Goal: Task Accomplishment & Management: Manage account settings

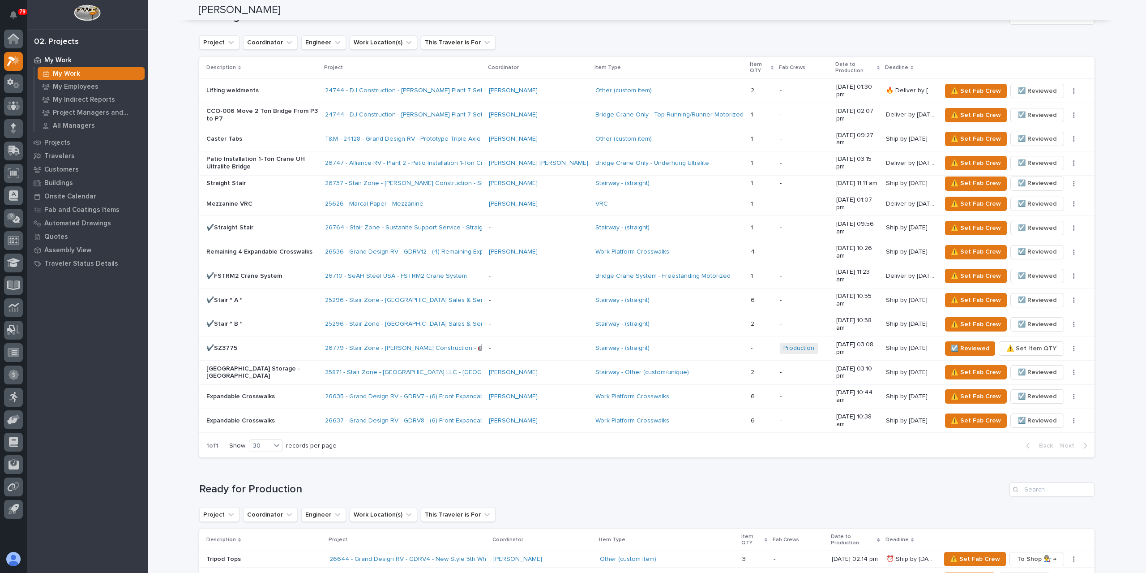
scroll to position [532, 0]
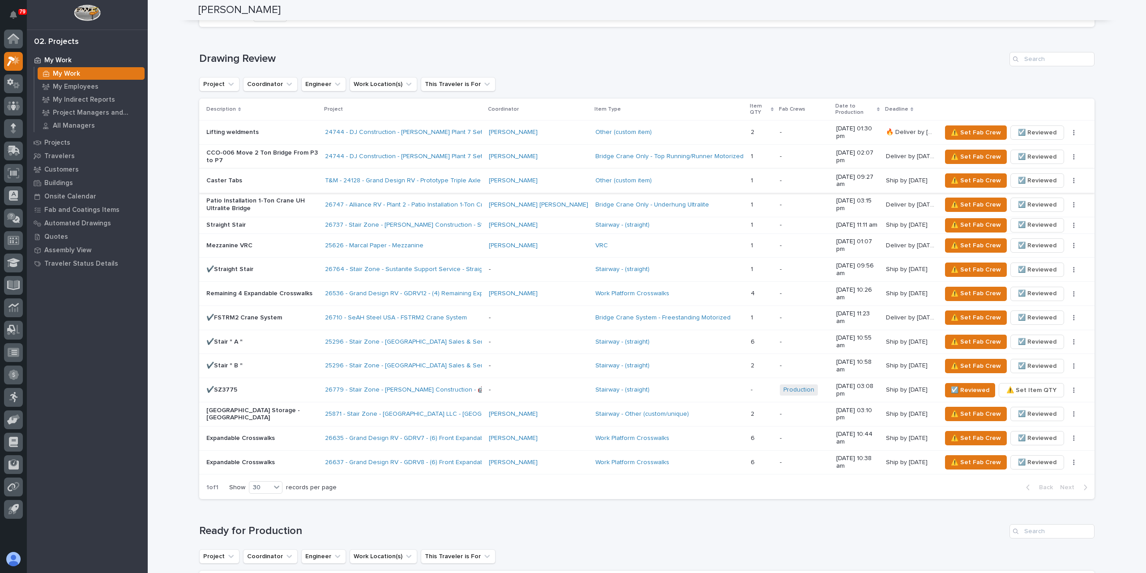
click at [1033, 175] on span "☑️ Reviewed" at bounding box center [1037, 180] width 39 height 11
click at [1031, 127] on span "☑️ Reviewed" at bounding box center [1037, 132] width 39 height 11
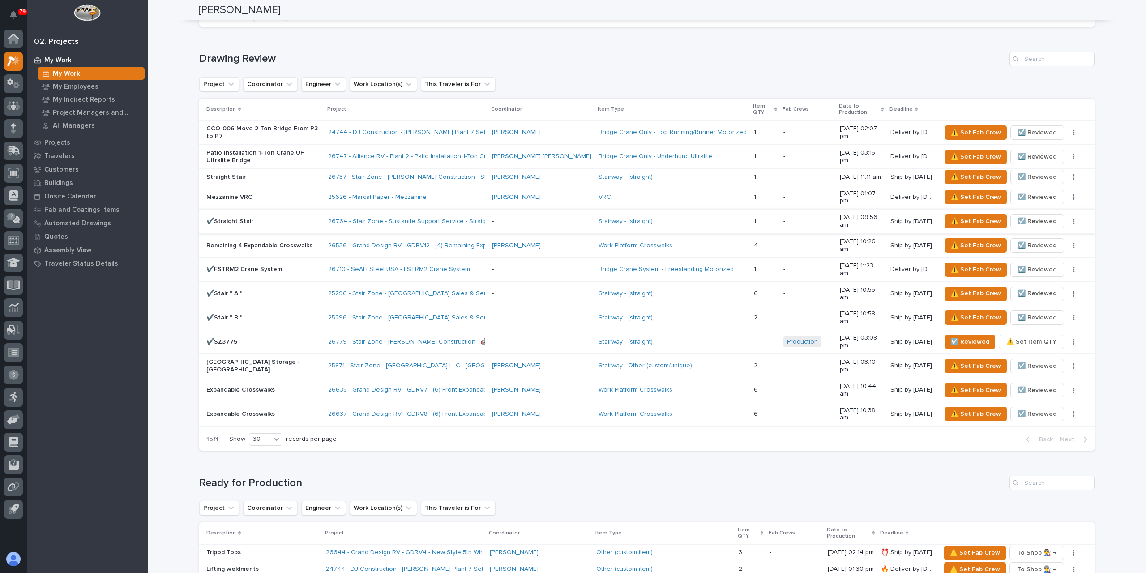
scroll to position [711, 0]
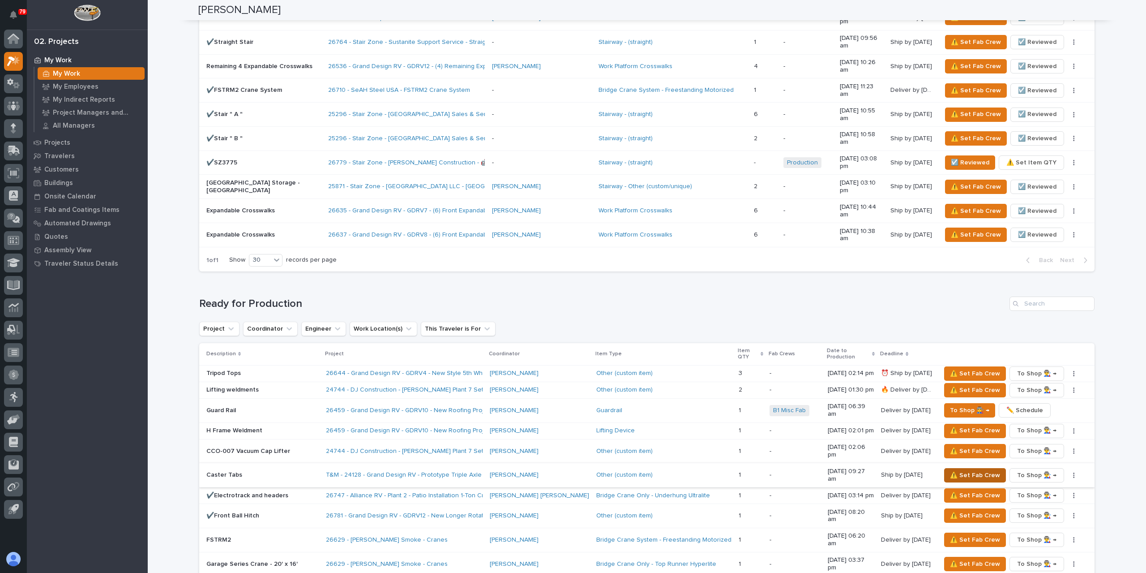
click at [950, 470] on span "⚠️ Set Fab Crew" at bounding box center [975, 475] width 50 height 11
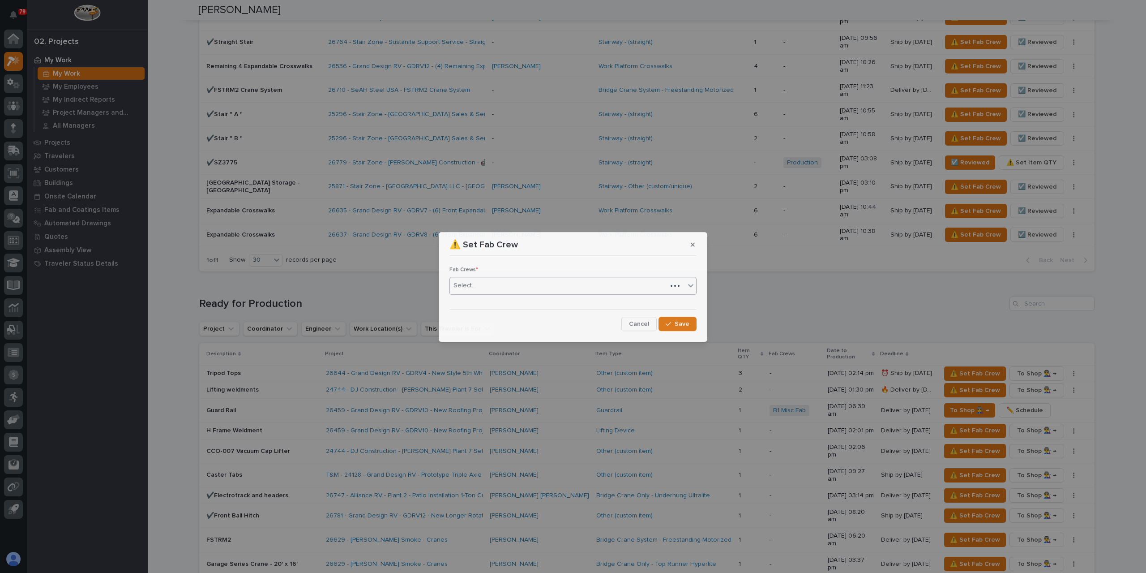
click at [490, 280] on div "Select..." at bounding box center [558, 285] width 217 height 15
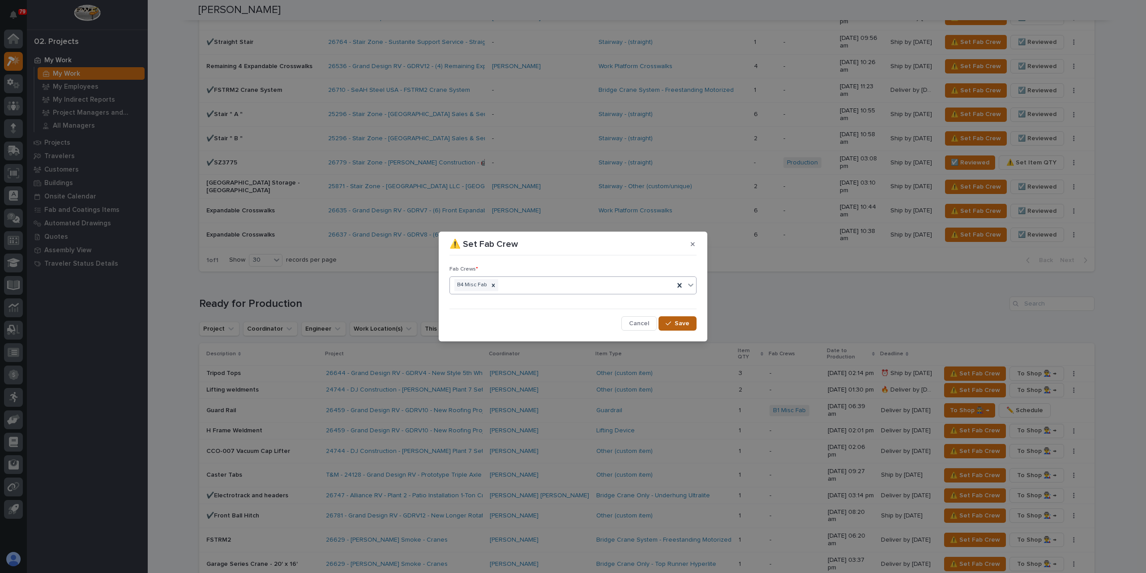
click at [671, 321] on icon "button" at bounding box center [668, 323] width 5 height 6
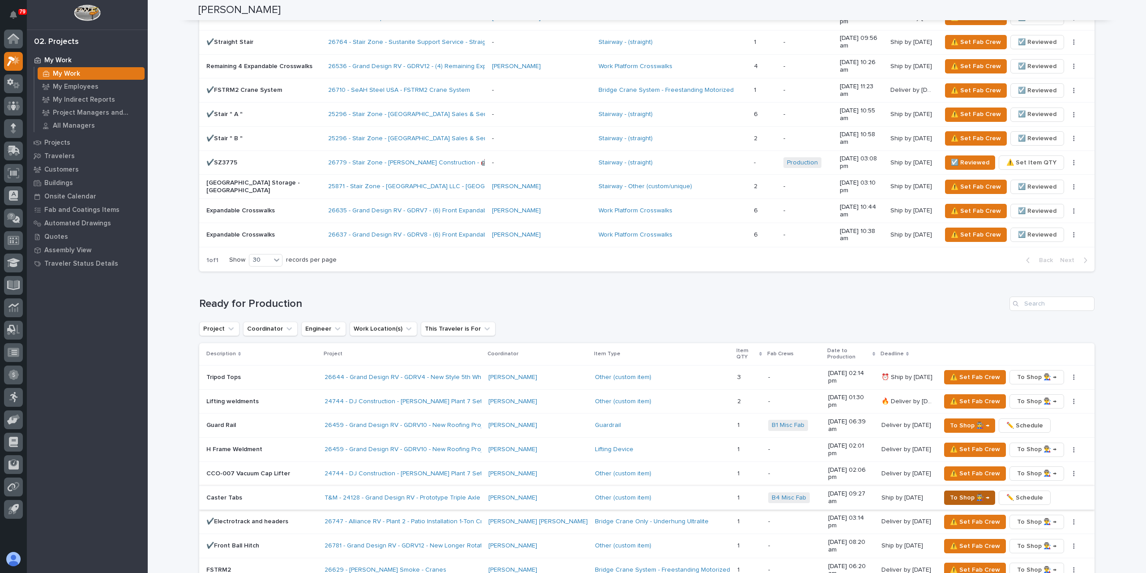
click at [954, 492] on span "To Shop 👨‍🏭 →" at bounding box center [969, 497] width 39 height 11
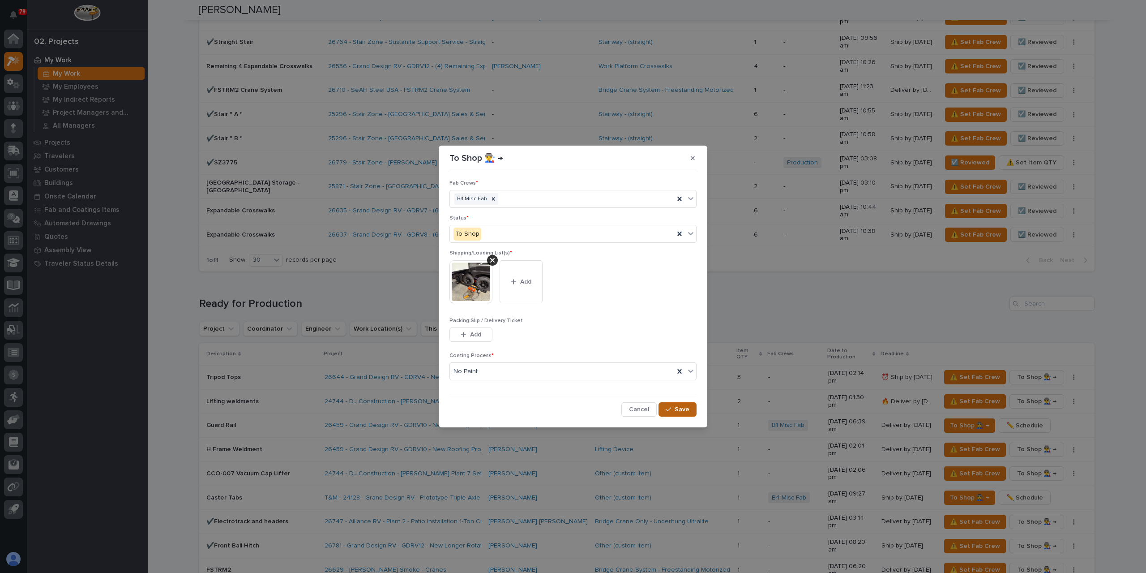
click at [689, 406] on span "Save" at bounding box center [682, 409] width 15 height 8
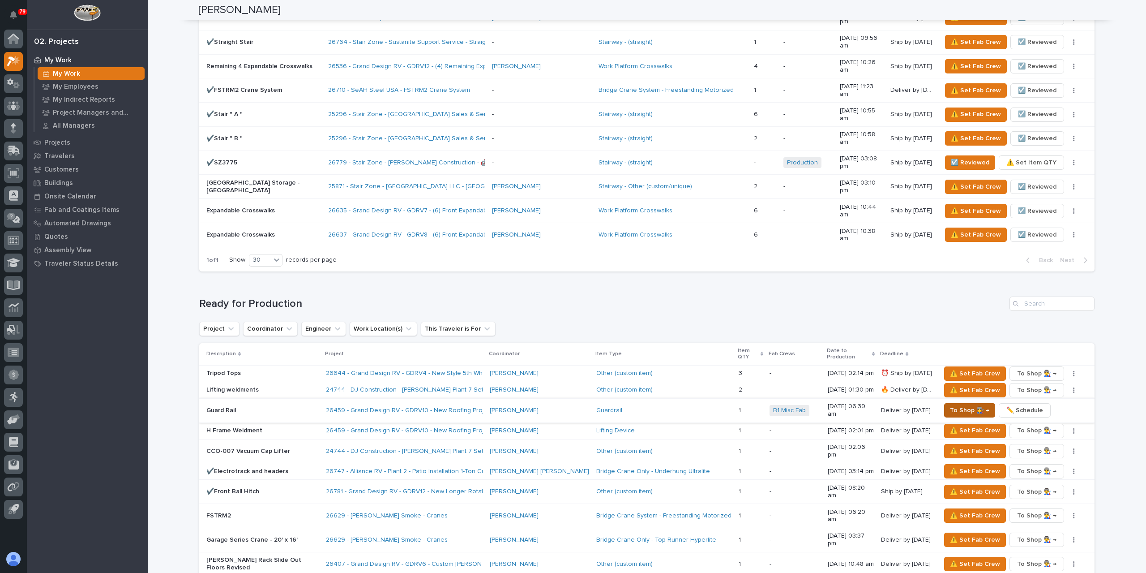
click at [944, 403] on button "To Shop 👨‍🏭 →" at bounding box center [969, 410] width 51 height 14
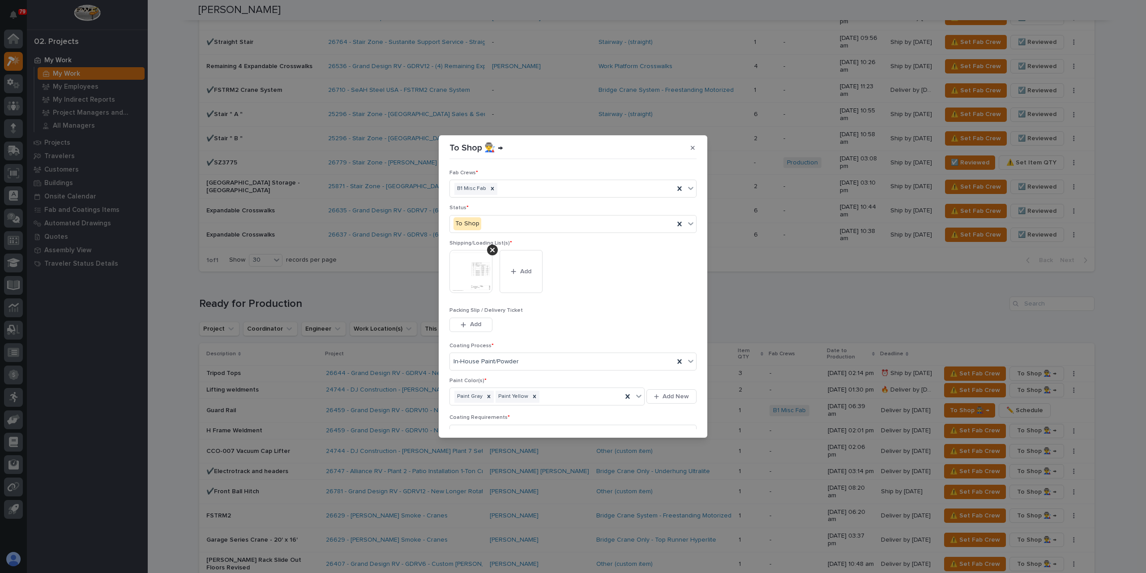
scroll to position [48, 0]
click at [671, 427] on button "Save" at bounding box center [678, 423] width 38 height 14
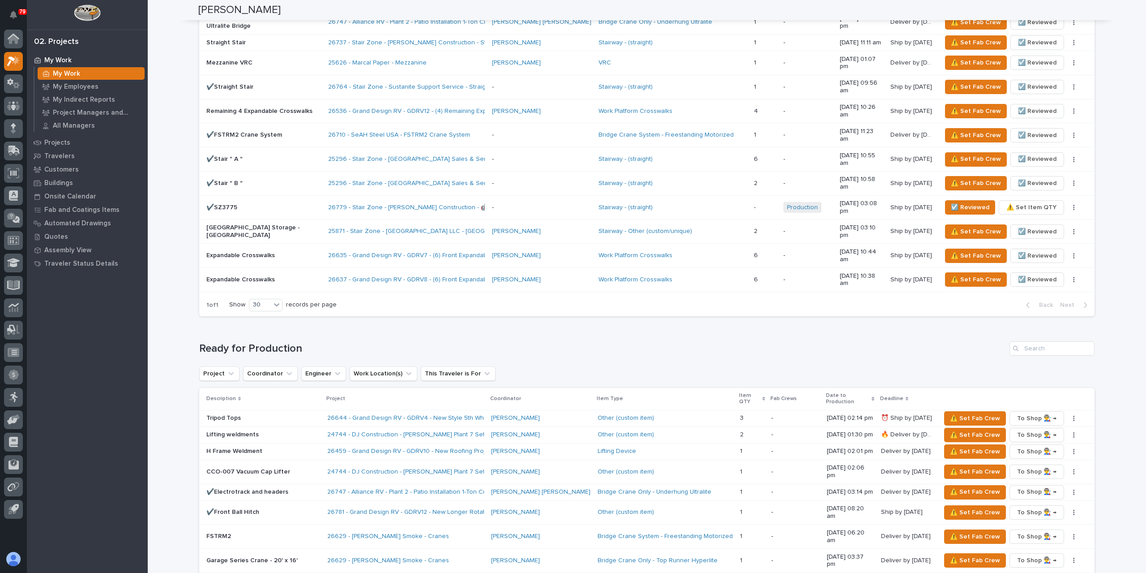
scroll to position [711, 0]
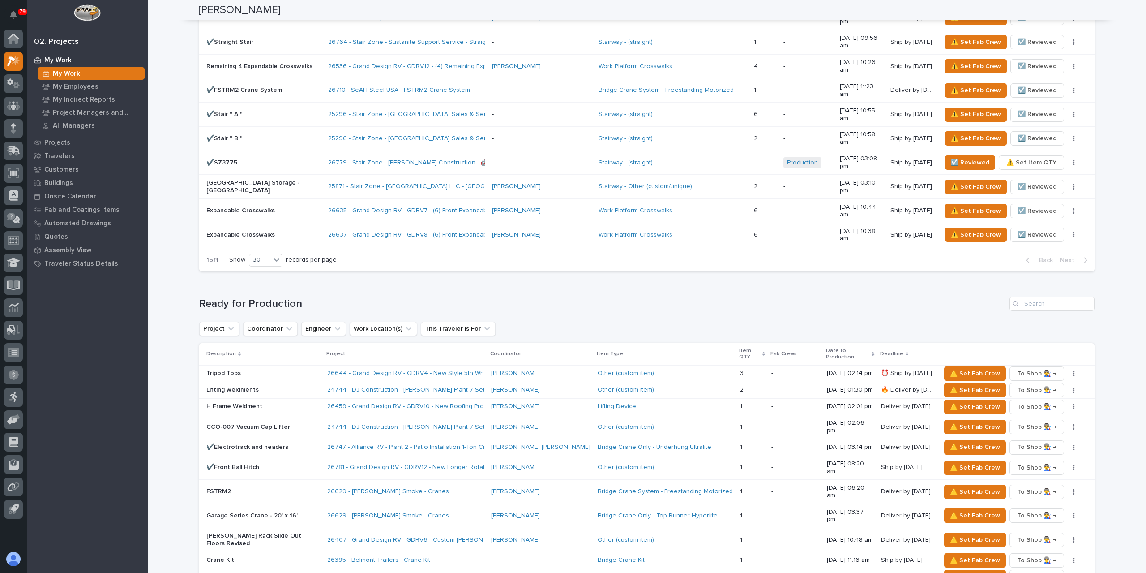
click at [269, 572] on p "✔️Runway Completion Package" at bounding box center [263, 577] width 114 height 8
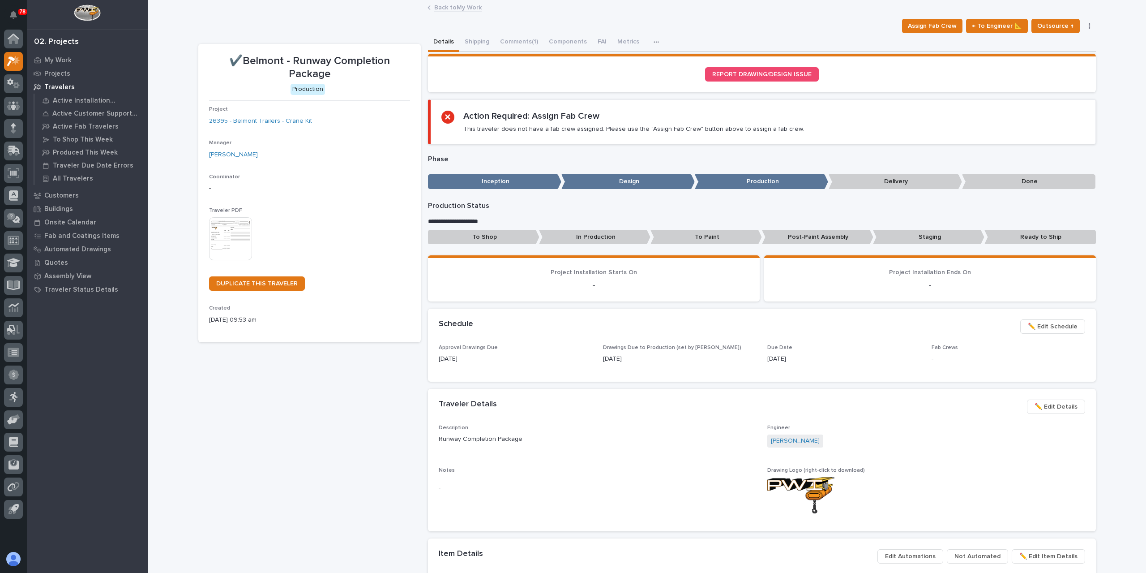
click at [767, 234] on p "Post-Paint Assembly" at bounding box center [817, 237] width 111 height 15
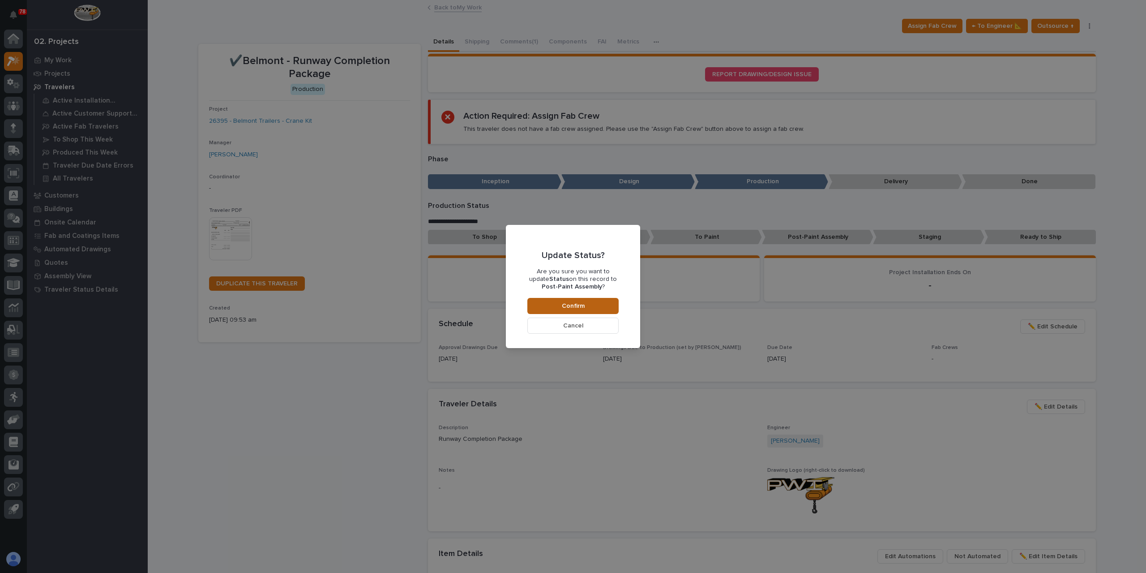
click at [586, 301] on button "Confirm" at bounding box center [572, 306] width 91 height 16
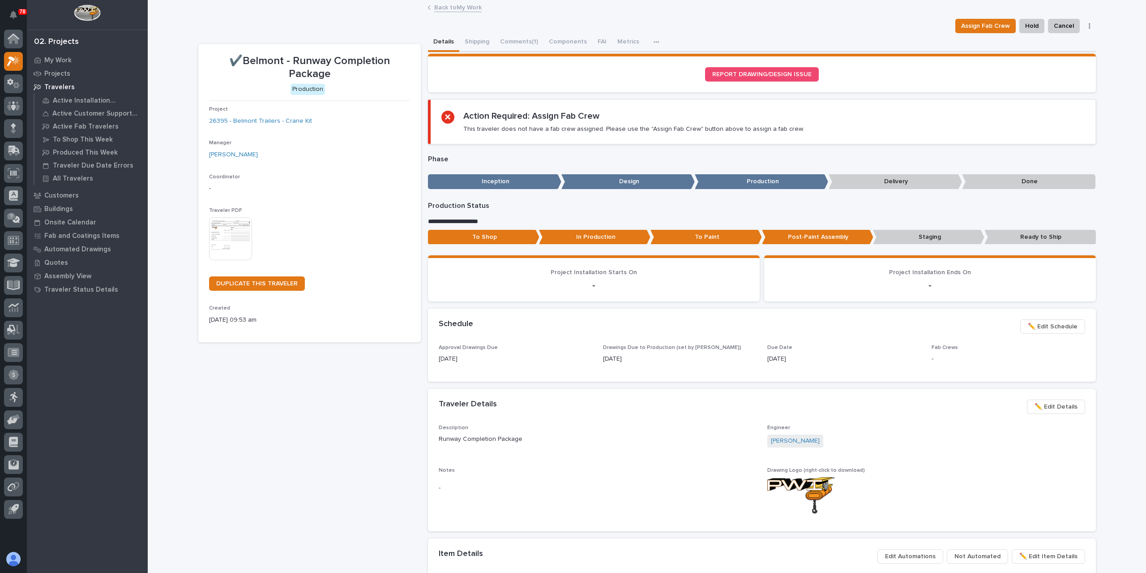
scroll to position [53, 0]
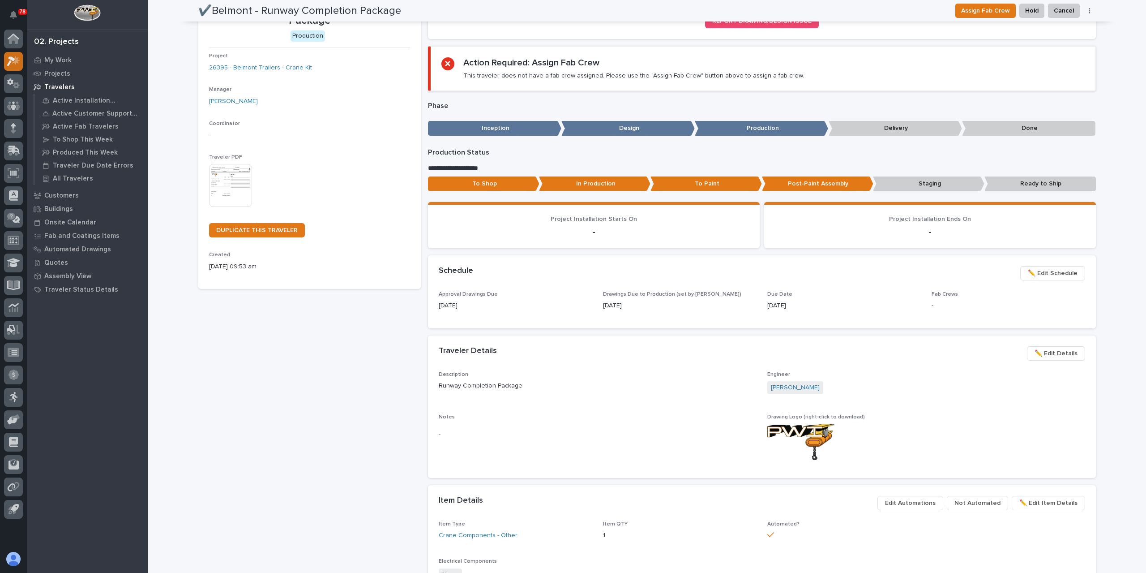
click at [20, 59] on icon at bounding box center [13, 61] width 13 height 10
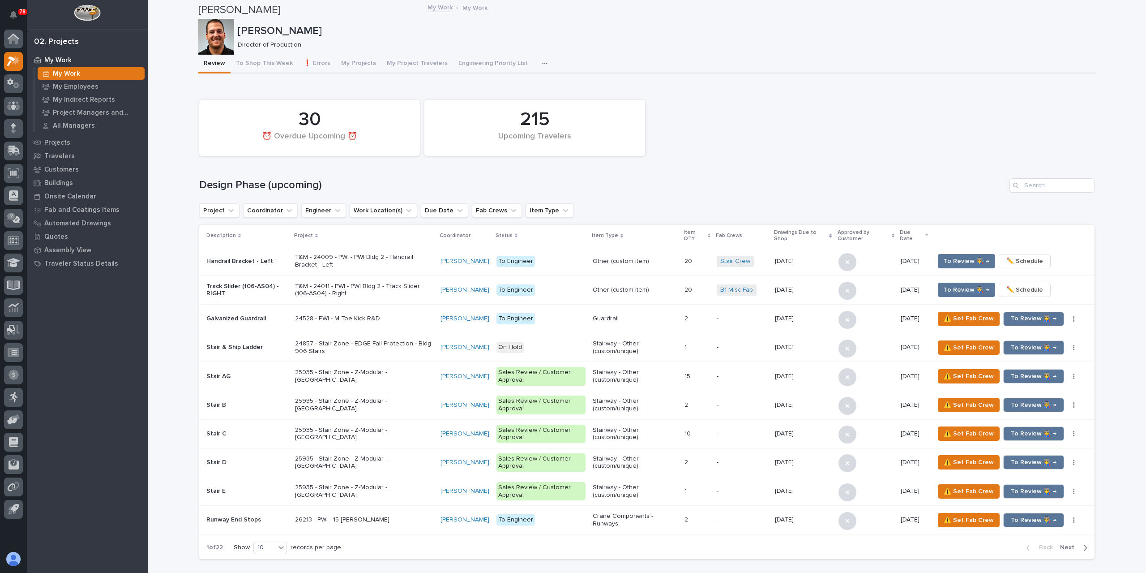
scroll to position [761, 0]
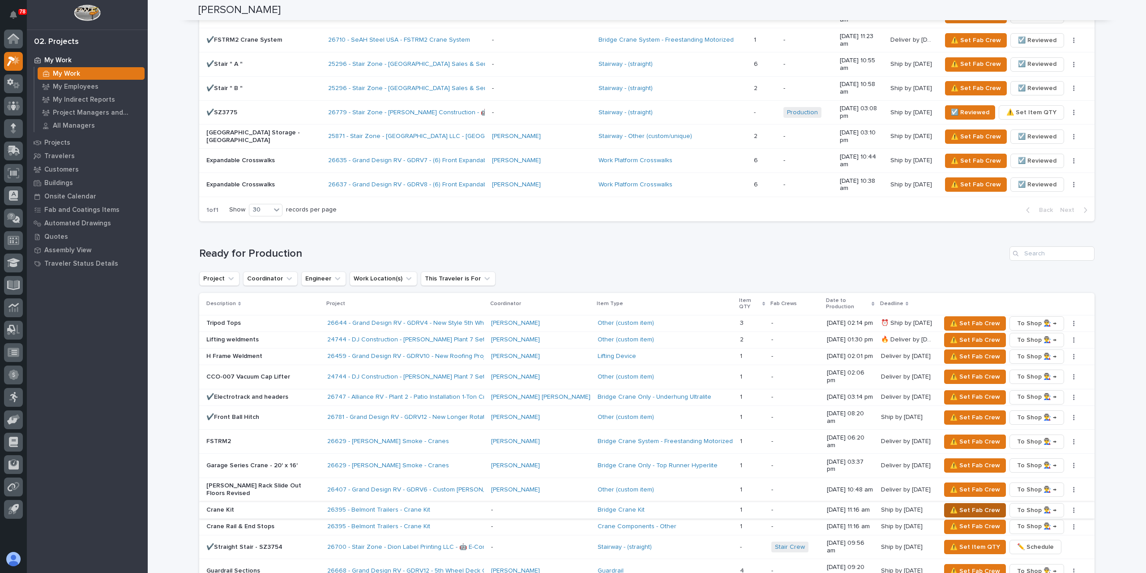
click at [950, 505] on span "⚠️ Set Fab Crew" at bounding box center [975, 510] width 50 height 11
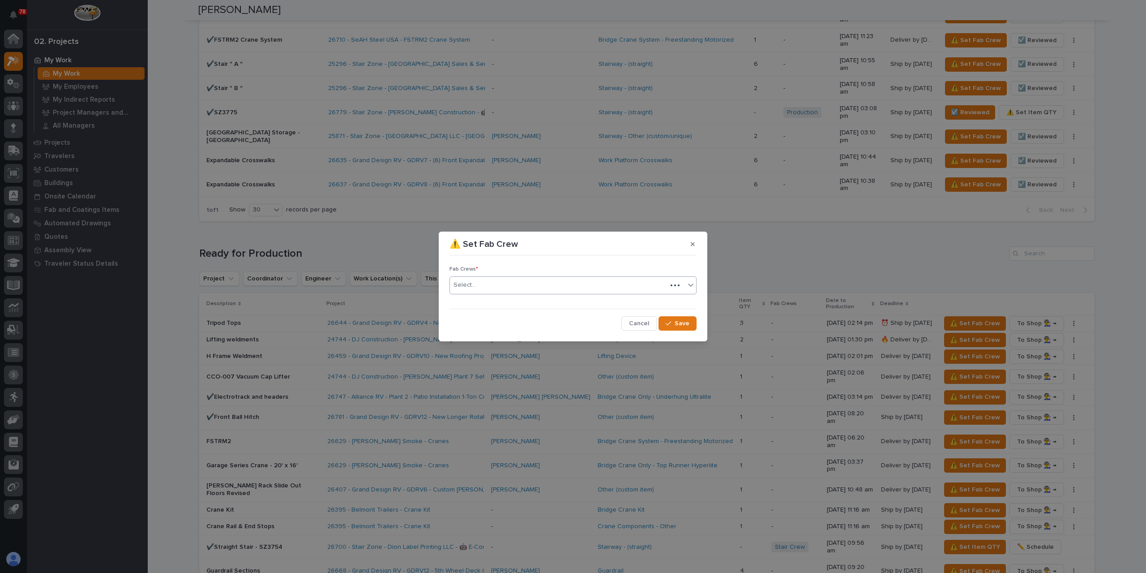
click at [480, 290] on div "Select..." at bounding box center [558, 285] width 217 height 15
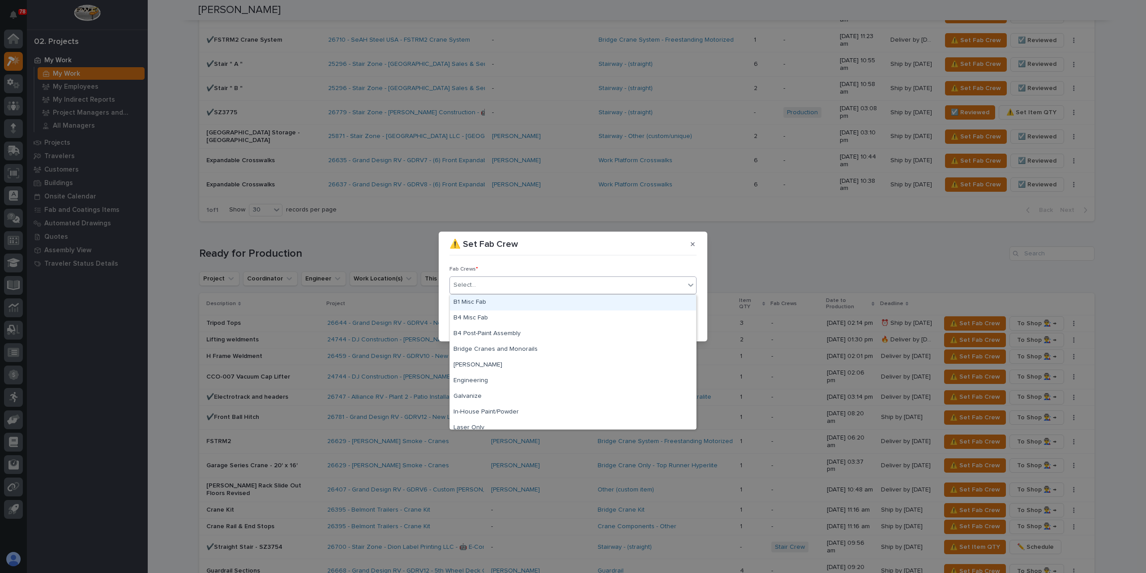
click at [481, 303] on div "B1 Misc Fab" at bounding box center [573, 303] width 246 height 16
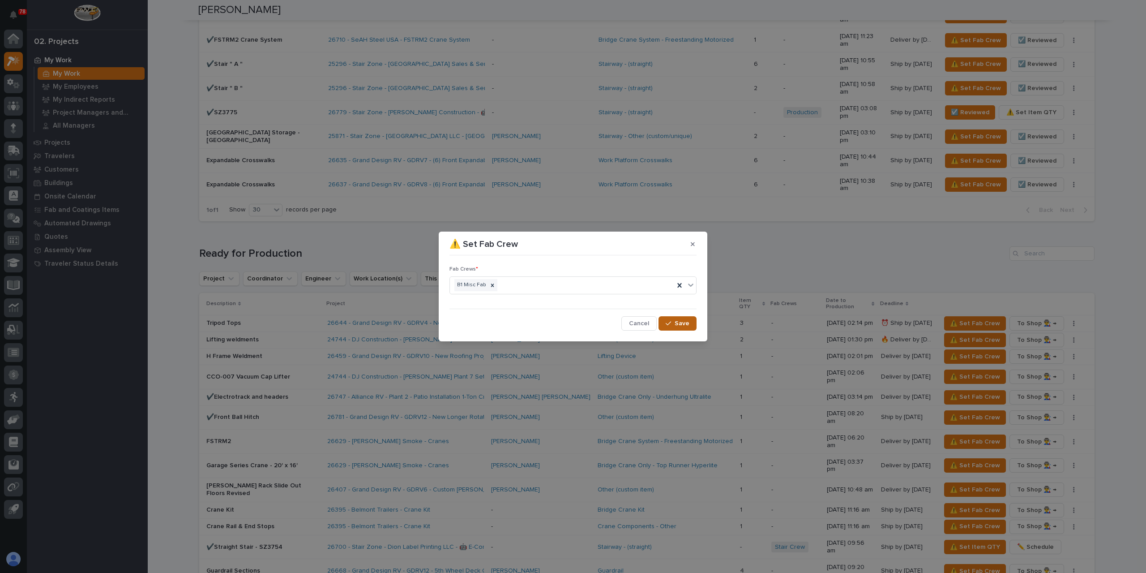
click at [680, 321] on span "Save" at bounding box center [682, 323] width 15 height 8
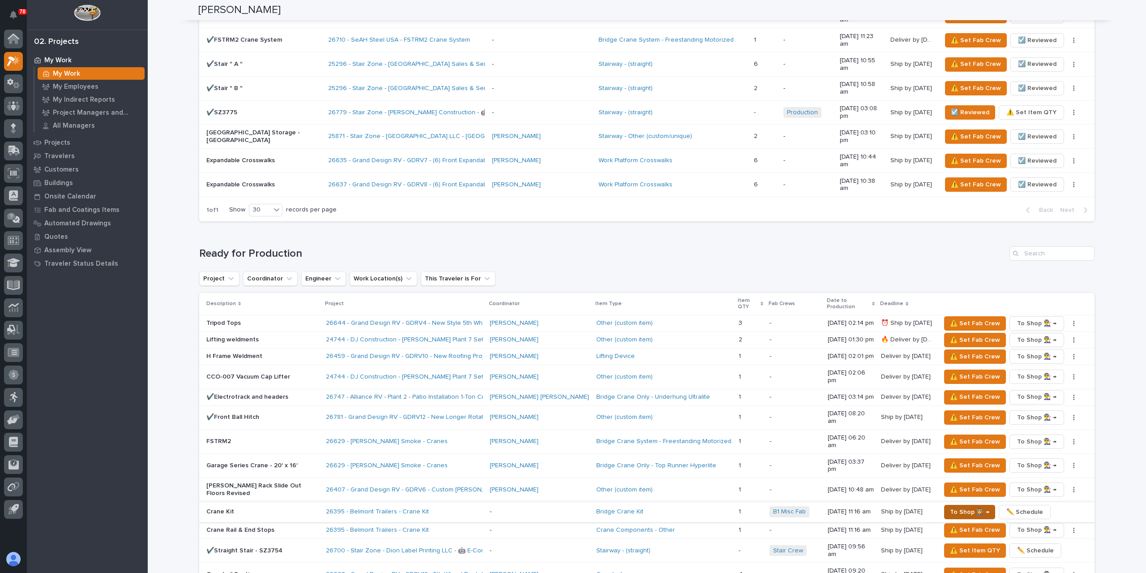
click at [955, 506] on span "To Shop 👨‍🏭 →" at bounding box center [969, 511] width 39 height 11
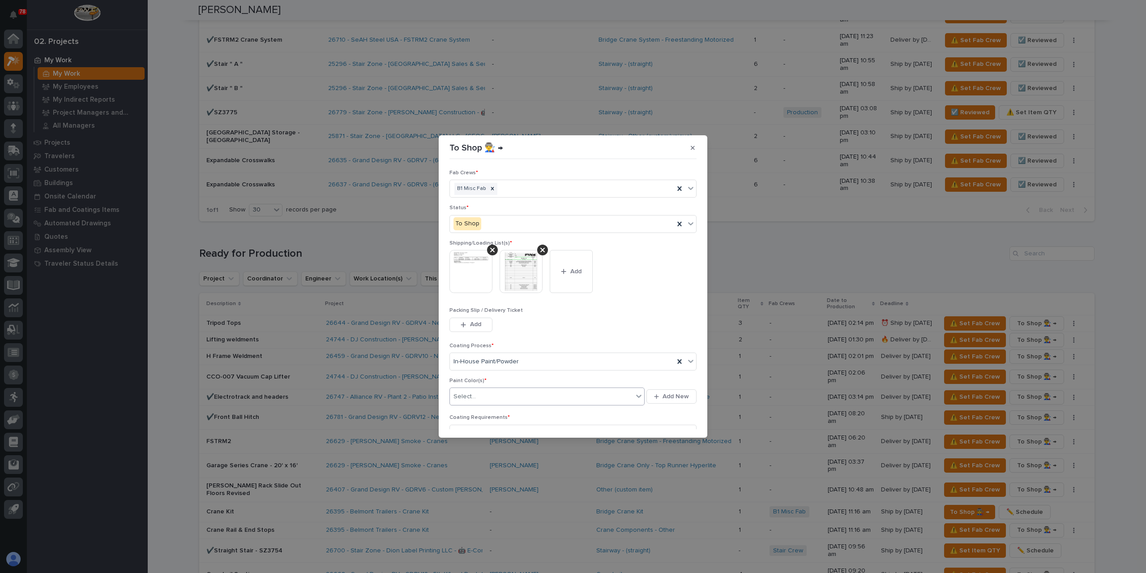
click at [492, 401] on div "Select..." at bounding box center [541, 396] width 183 height 15
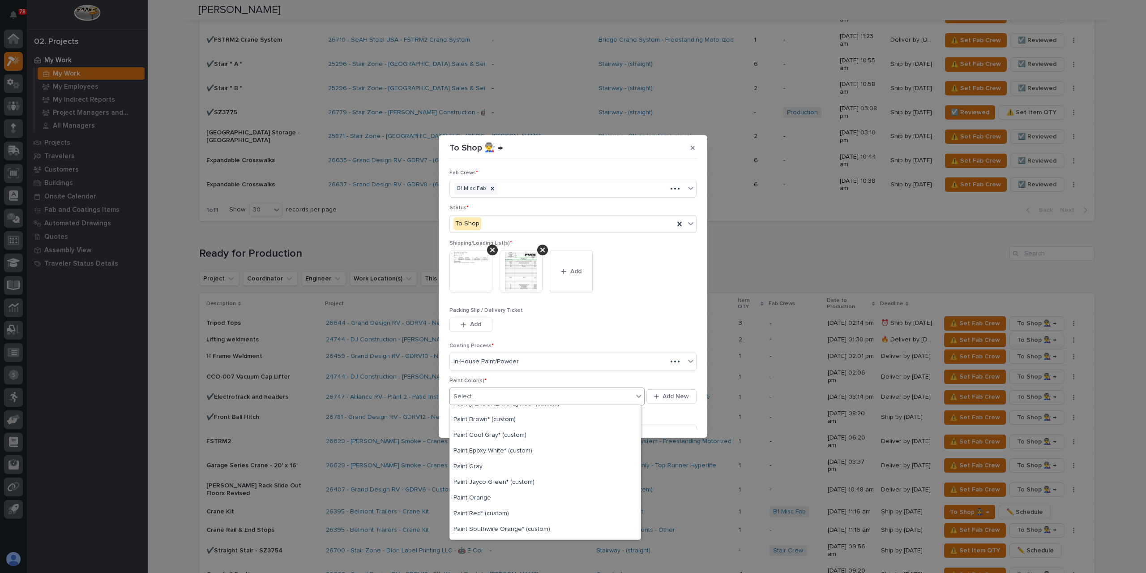
scroll to position [224, 0]
click at [499, 458] on div "Paint Yellow" at bounding box center [545, 455] width 191 height 16
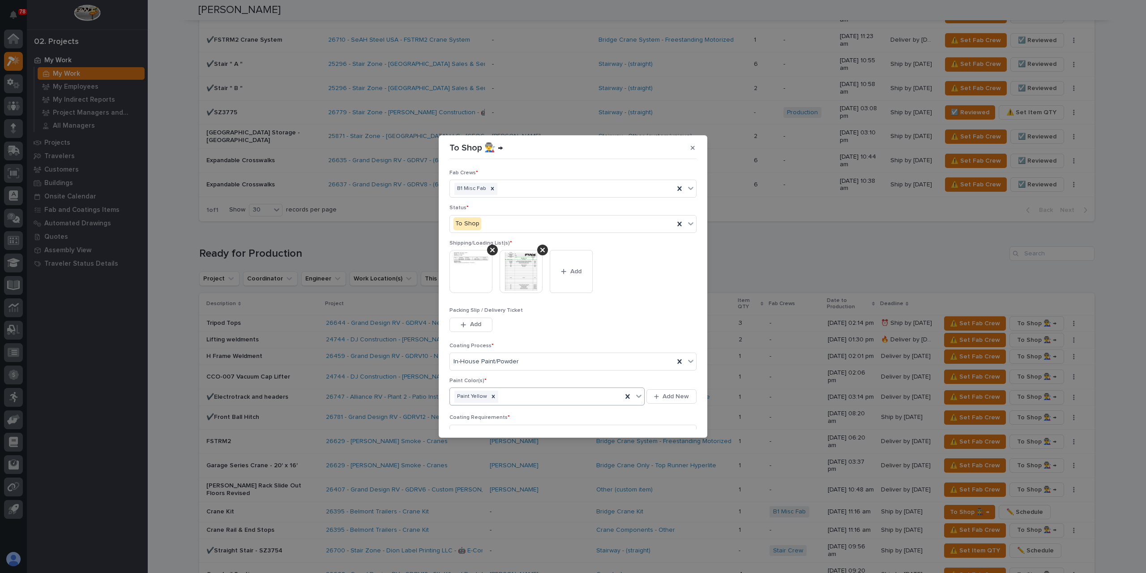
scroll to position [48, 0]
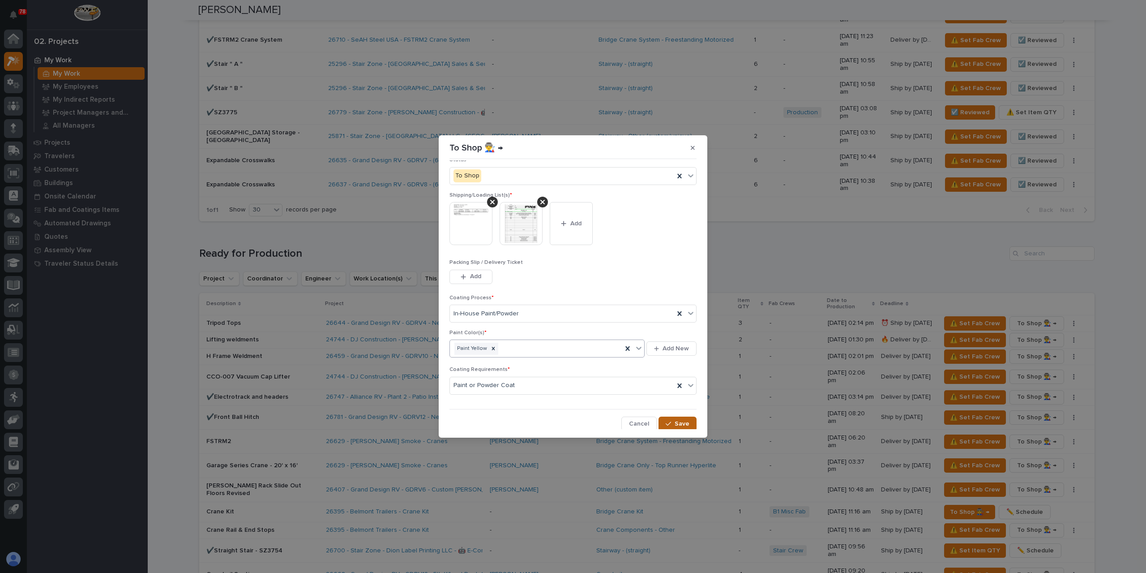
click at [669, 422] on div "button" at bounding box center [670, 423] width 9 height 6
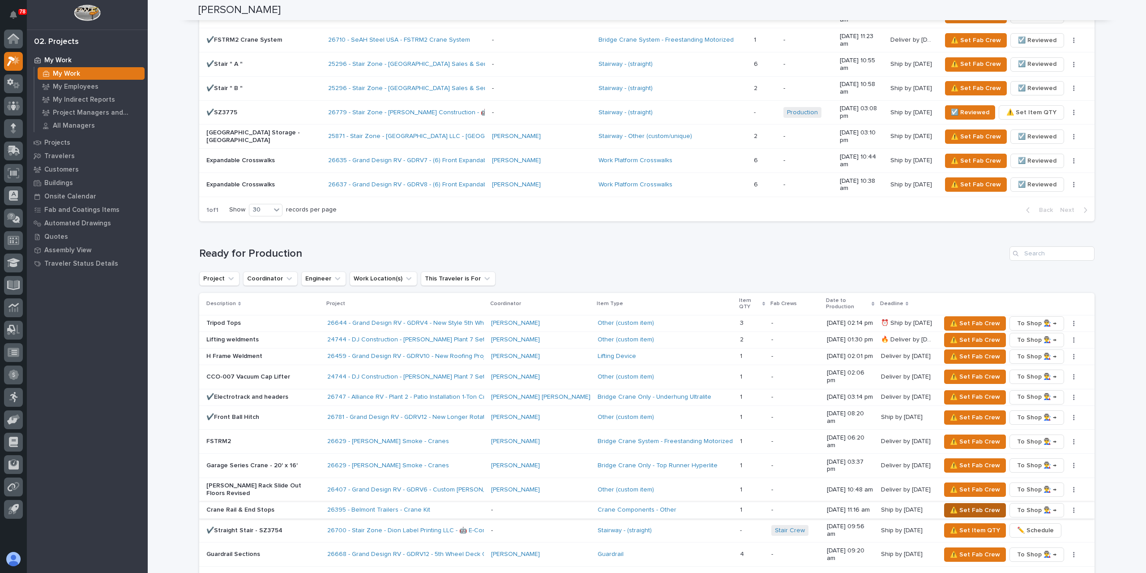
click at [950, 505] on span "⚠️ Set Fab Crew" at bounding box center [975, 510] width 50 height 11
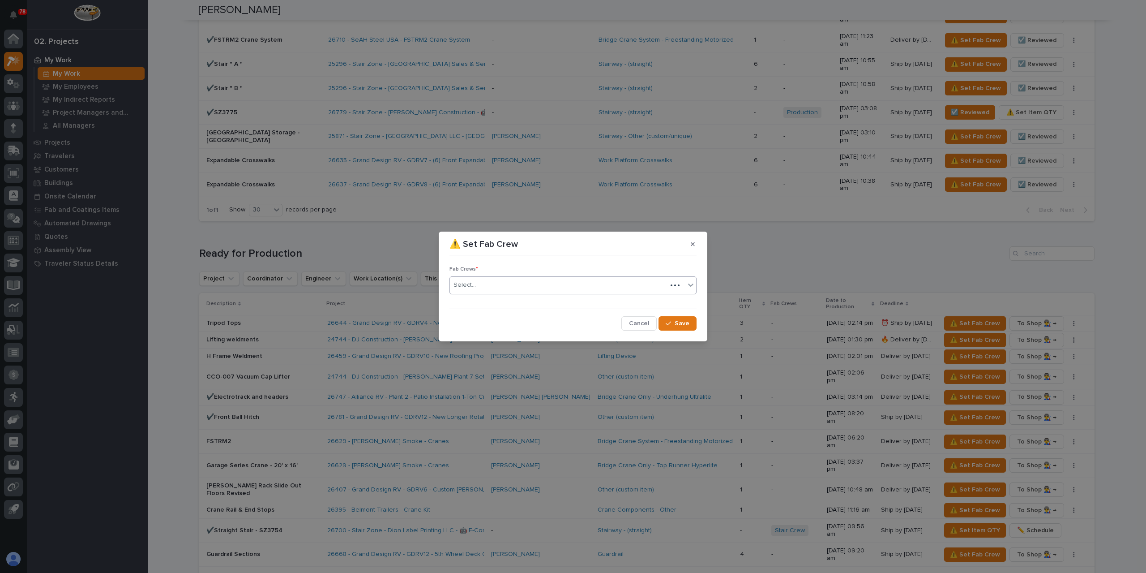
click at [488, 290] on div "Select..." at bounding box center [558, 285] width 217 height 15
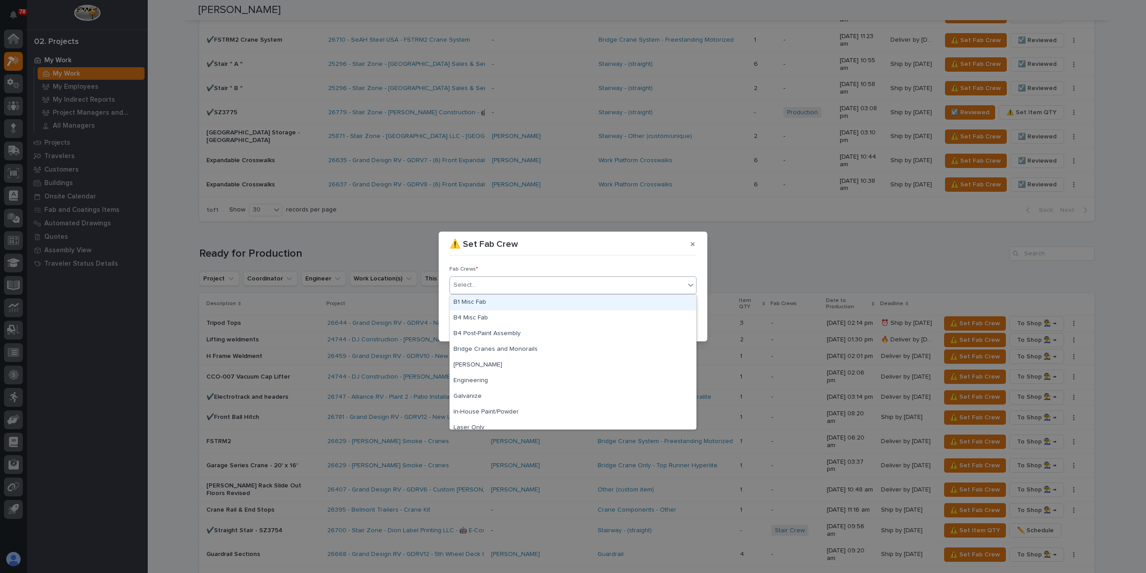
click at [493, 301] on div "B1 Misc Fab" at bounding box center [573, 303] width 246 height 16
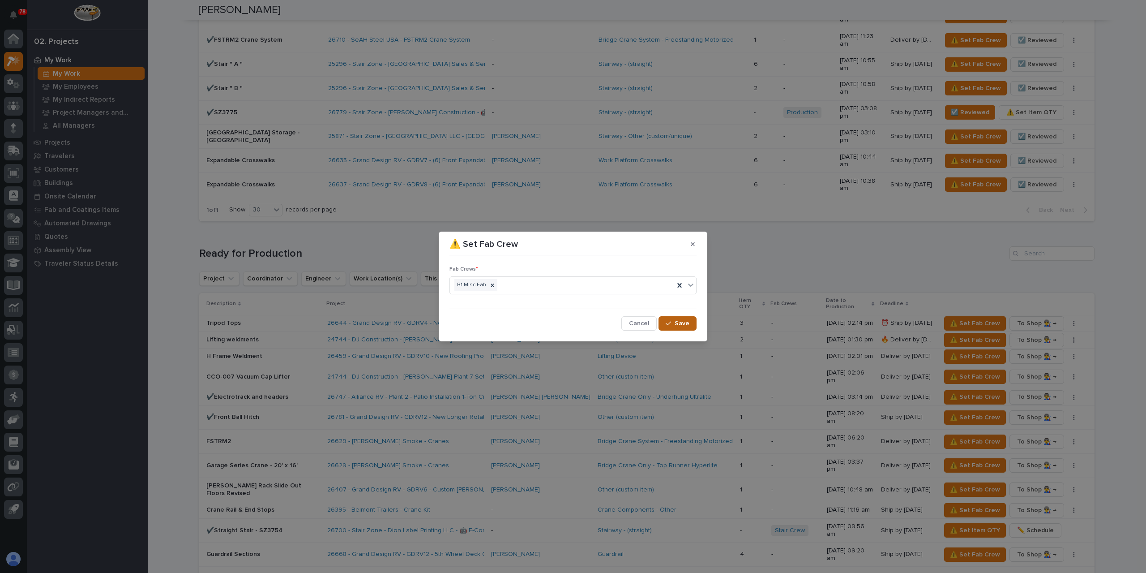
click at [680, 325] on span "Save" at bounding box center [682, 323] width 15 height 8
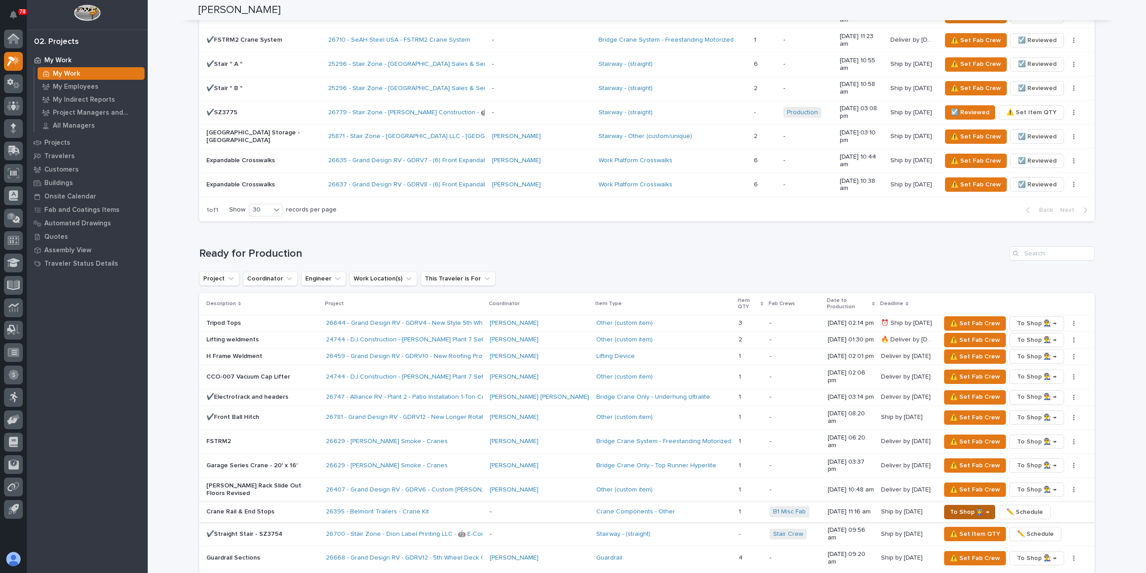
click at [961, 506] on span "To Shop 👨‍🏭 →" at bounding box center [969, 511] width 39 height 11
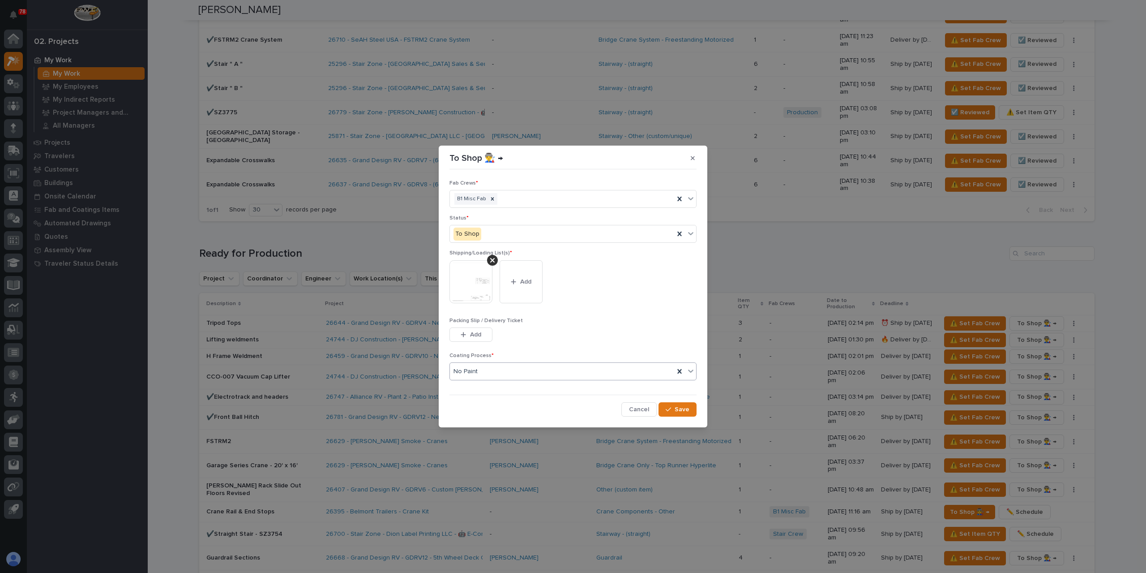
click at [486, 375] on div "No Paint" at bounding box center [562, 371] width 224 height 15
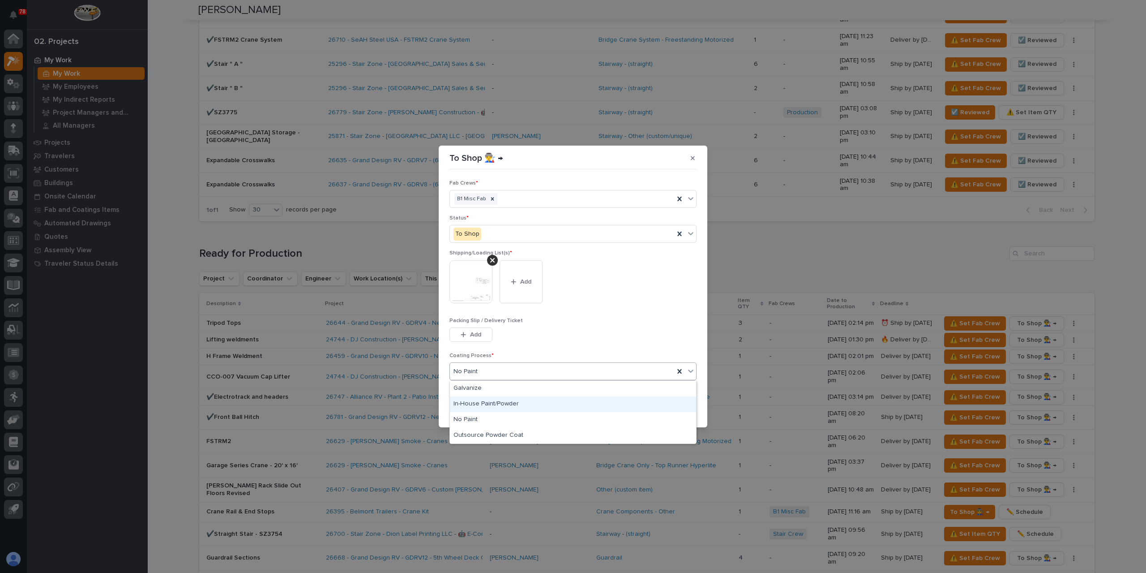
click at [489, 401] on div "In-House Paint/Powder" at bounding box center [573, 404] width 246 height 16
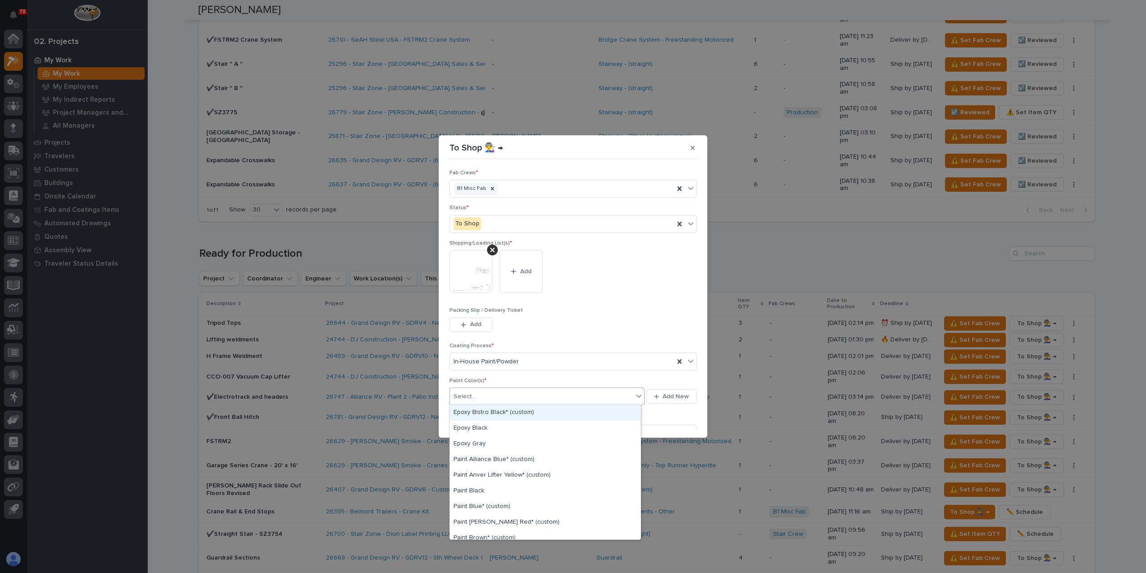
click at [498, 392] on div "Select..." at bounding box center [541, 396] width 183 height 15
click at [484, 442] on div "Paint Gray" at bounding box center [545, 449] width 191 height 16
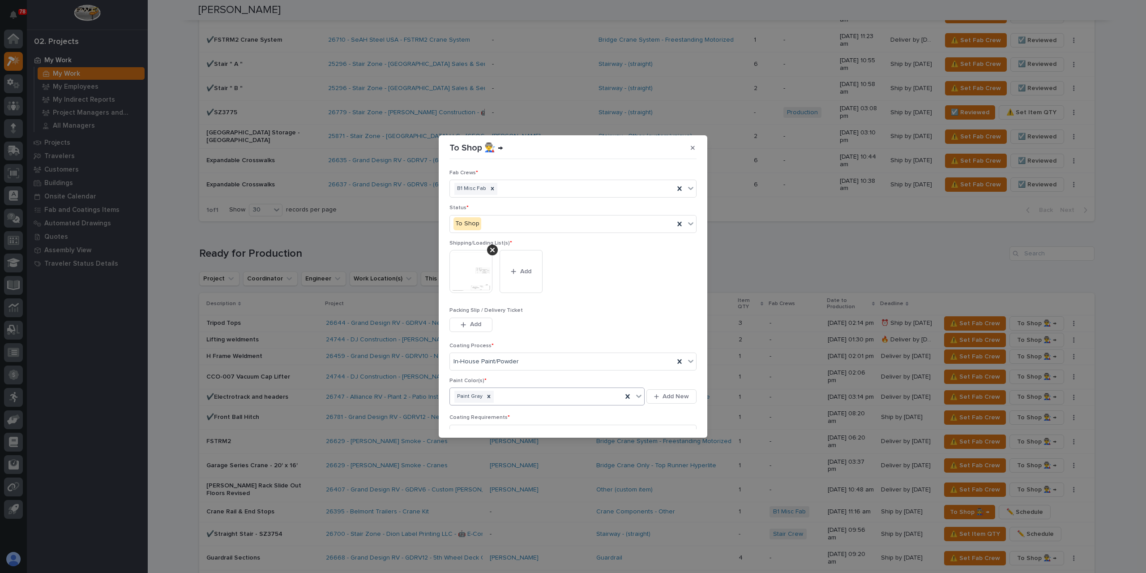
scroll to position [48, 0]
click at [668, 418] on button "Save" at bounding box center [678, 423] width 38 height 14
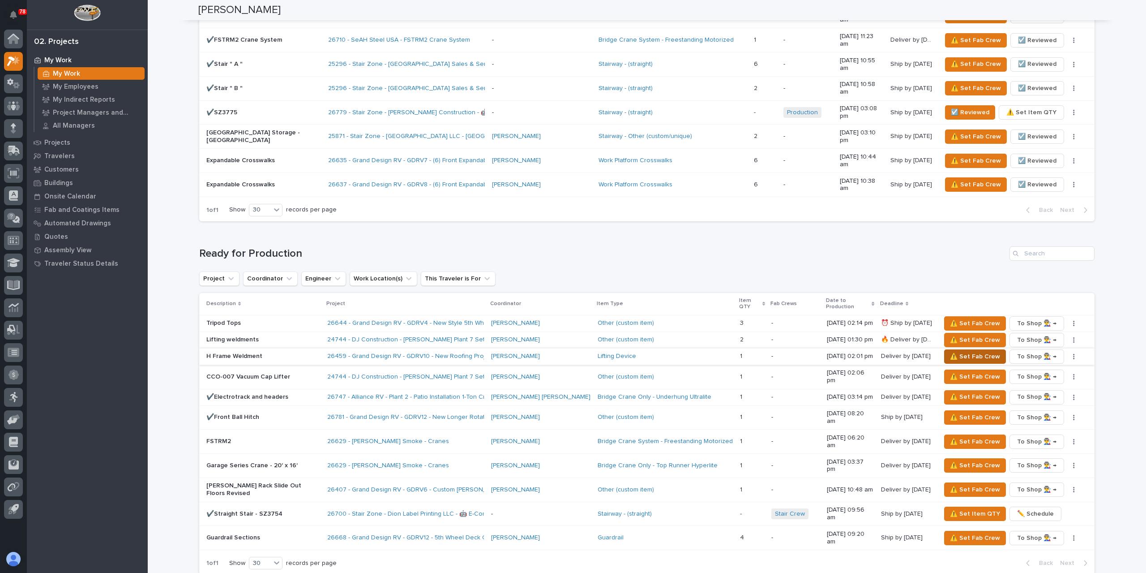
click at [950, 351] on span "⚠️ Set Fab Crew" at bounding box center [975, 356] width 50 height 11
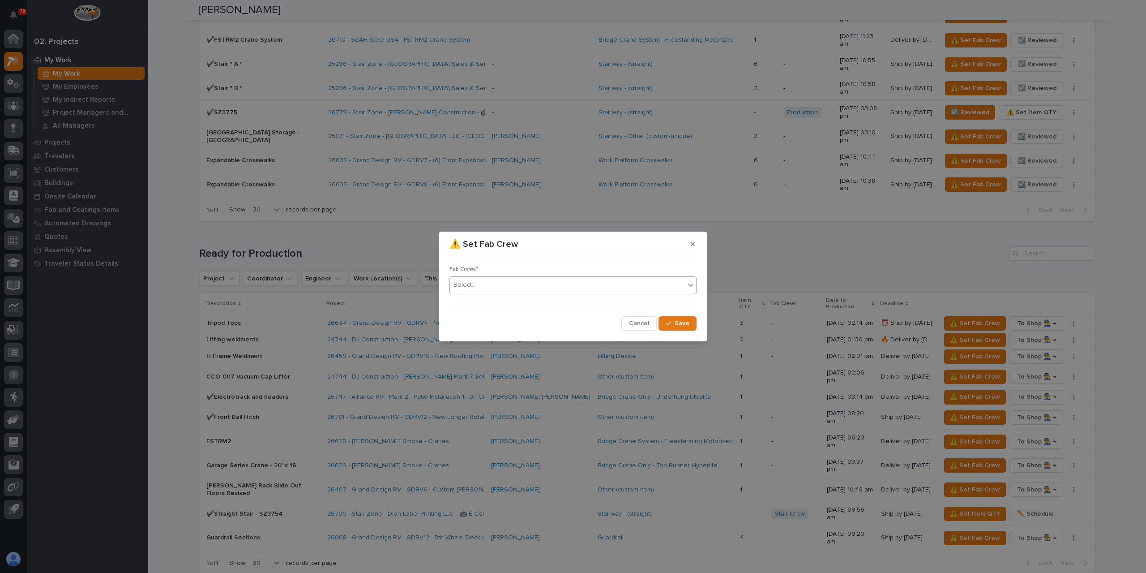
click at [492, 290] on div "Select..." at bounding box center [567, 285] width 235 height 15
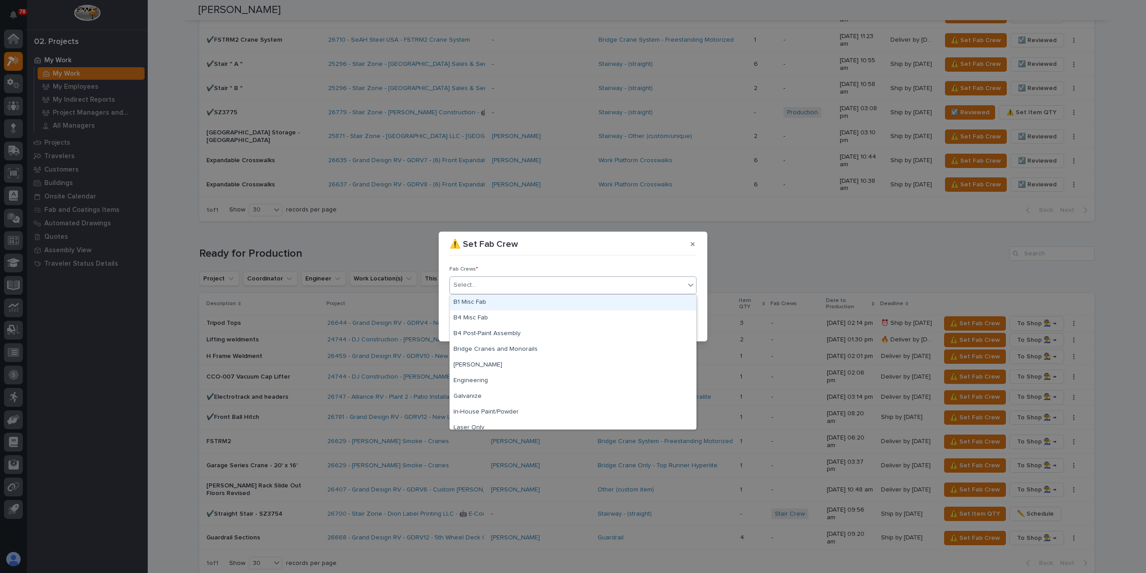
click at [487, 304] on div "B1 Misc Fab" at bounding box center [573, 303] width 246 height 16
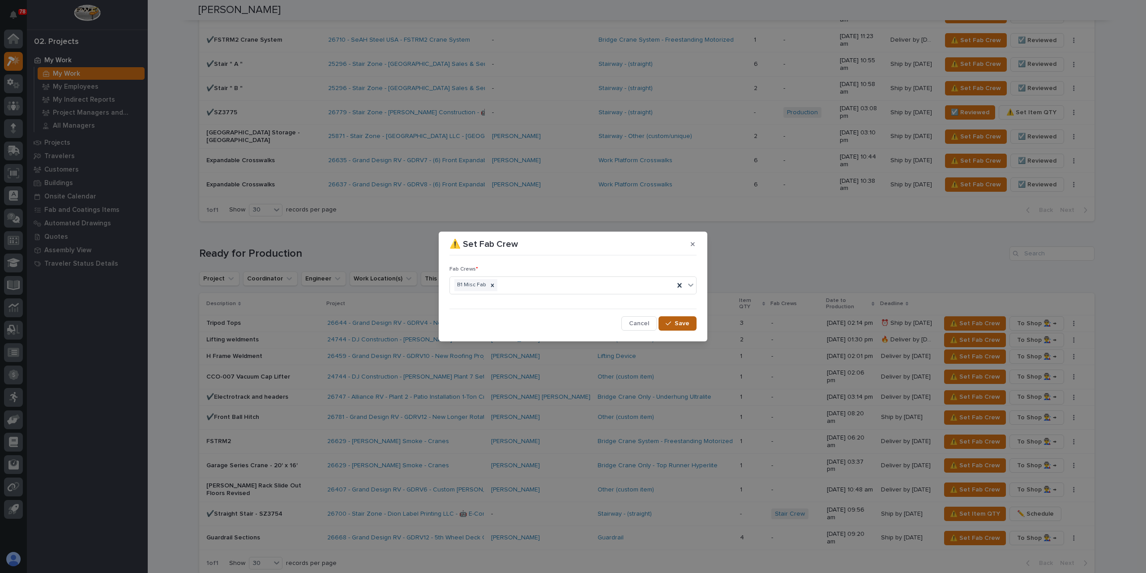
click at [667, 321] on icon "button" at bounding box center [668, 323] width 5 height 6
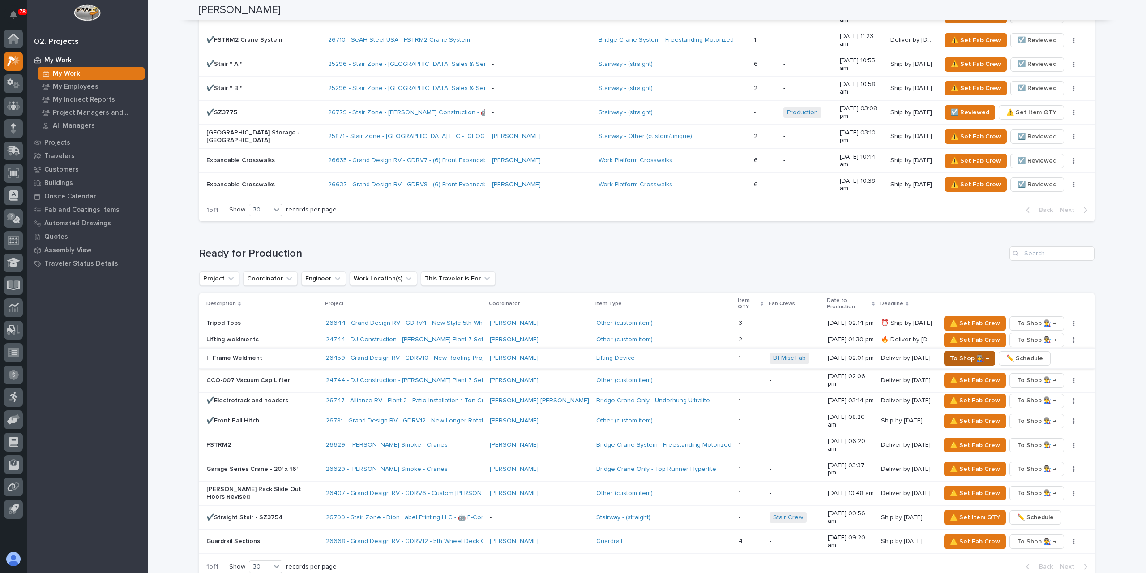
click at [950, 353] on span "To Shop 👨‍🏭 →" at bounding box center [969, 358] width 39 height 11
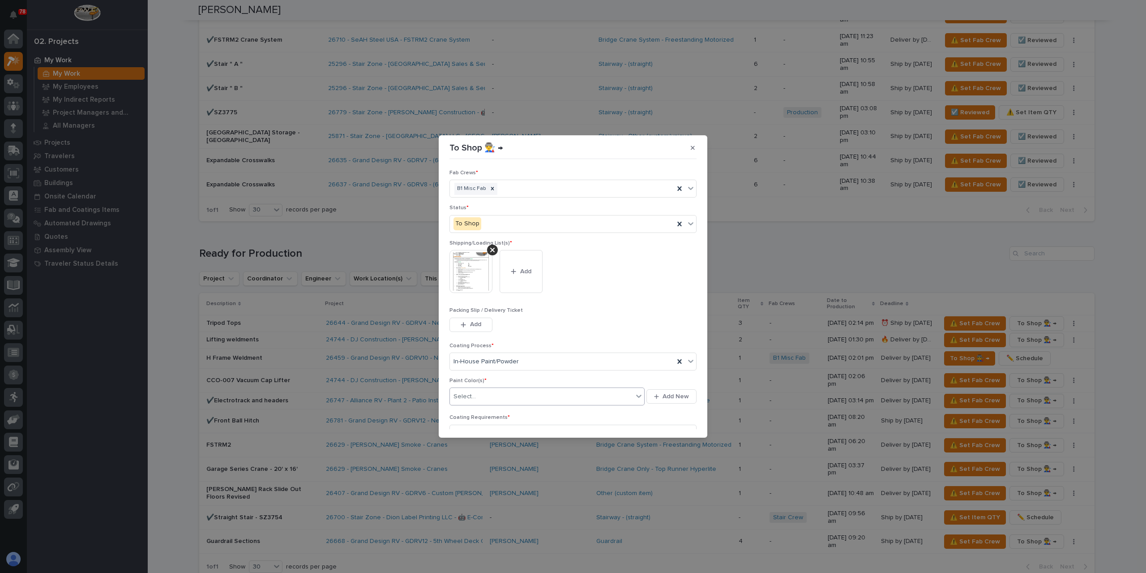
click at [474, 398] on div "Select..." at bounding box center [464, 396] width 22 height 9
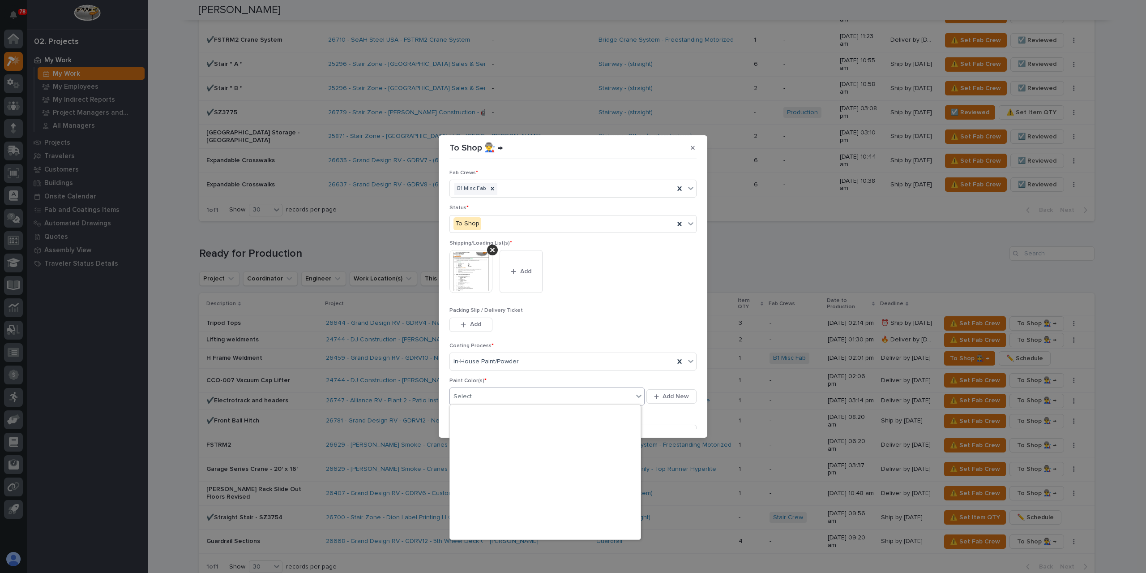
scroll to position [226, 0]
click at [487, 454] on div "Paint Yellow" at bounding box center [545, 453] width 191 height 16
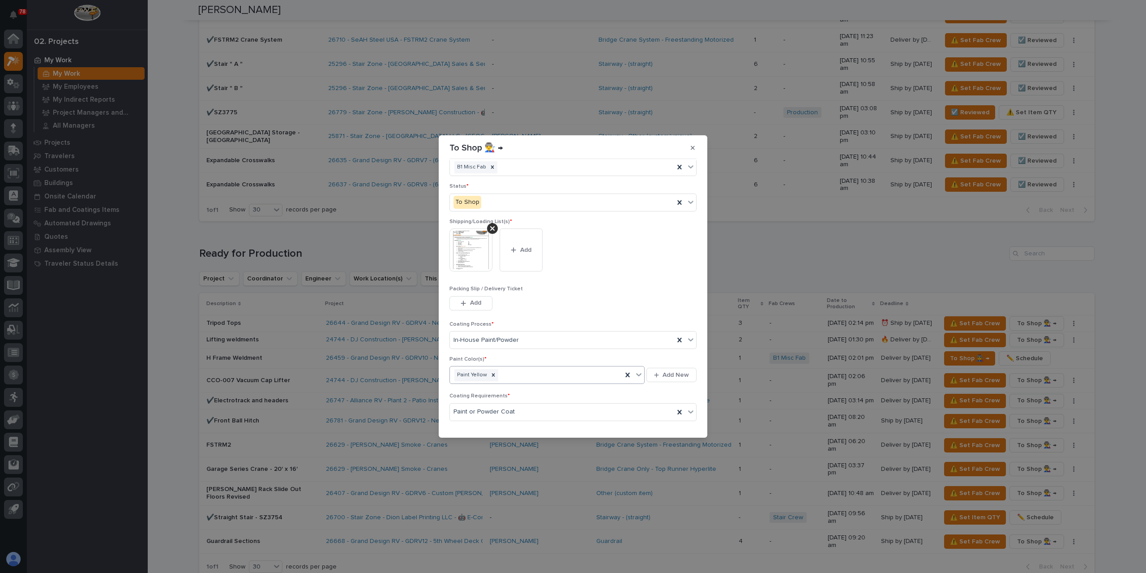
scroll to position [48, 0]
click at [666, 420] on icon "button" at bounding box center [668, 423] width 5 height 6
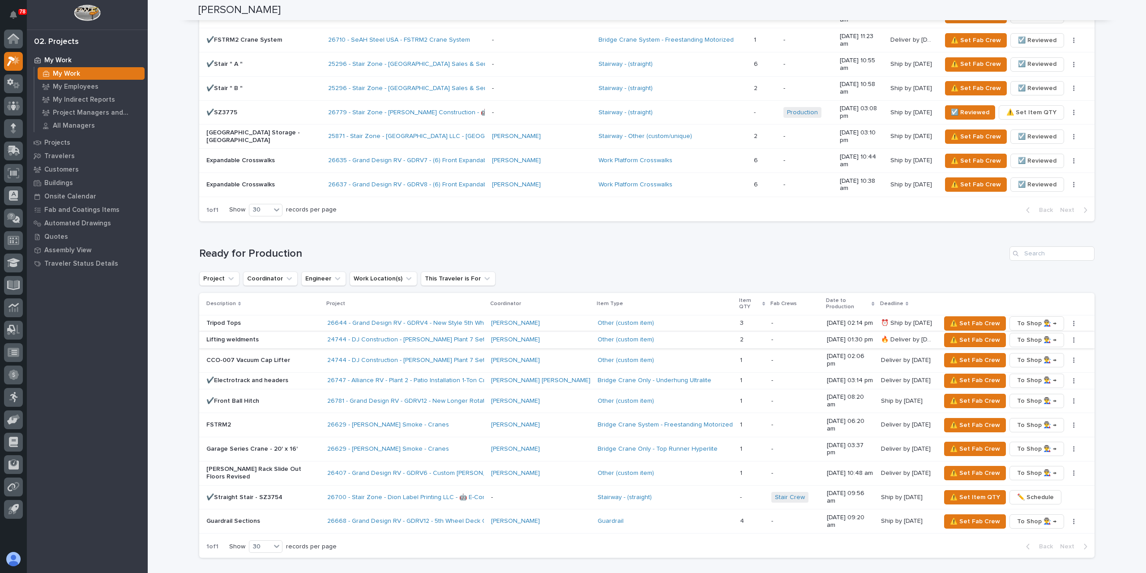
click at [1073, 337] on icon "button" at bounding box center [1074, 340] width 2 height 6
click at [1035, 346] on span "✏️ Schedule" at bounding box center [1031, 351] width 37 height 11
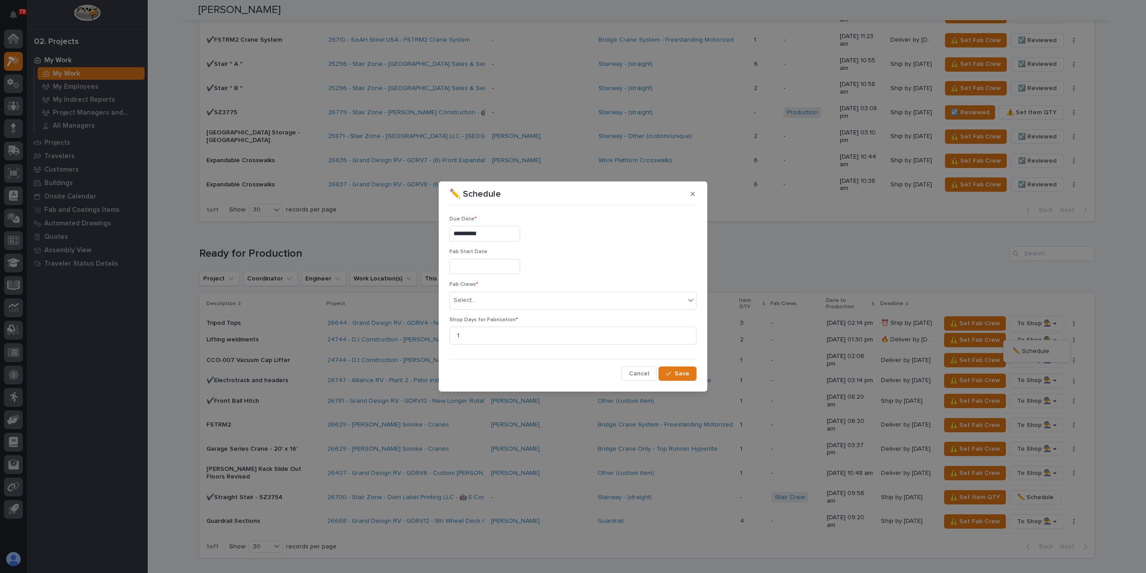
click at [486, 237] on input "**********" at bounding box center [484, 234] width 71 height 16
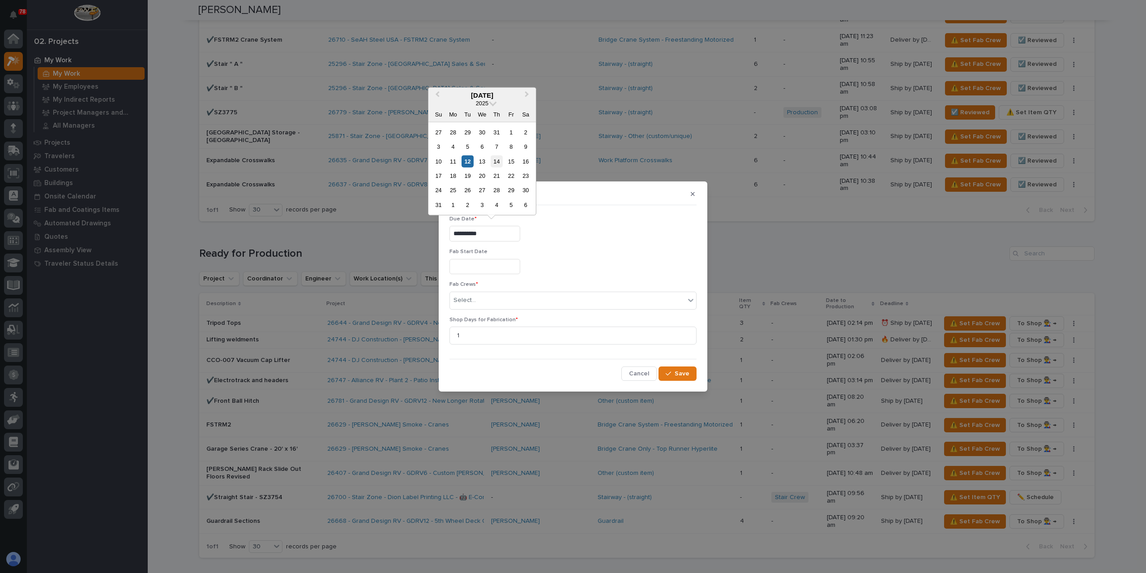
click at [494, 163] on div "14" at bounding box center [497, 161] width 12 height 12
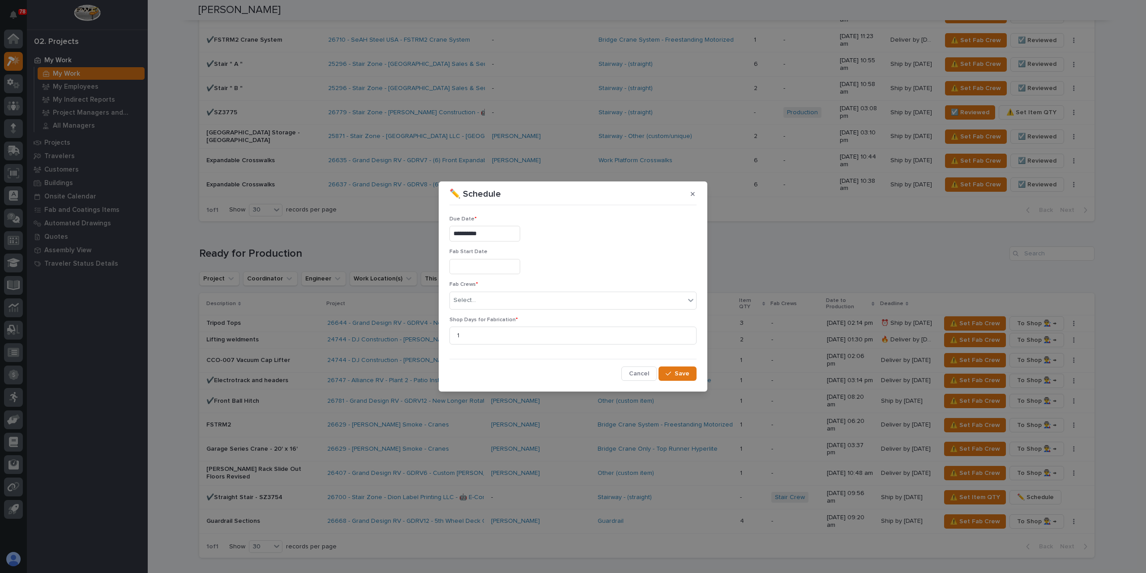
type input "**********"
click at [482, 299] on div "Select..." at bounding box center [567, 300] width 235 height 15
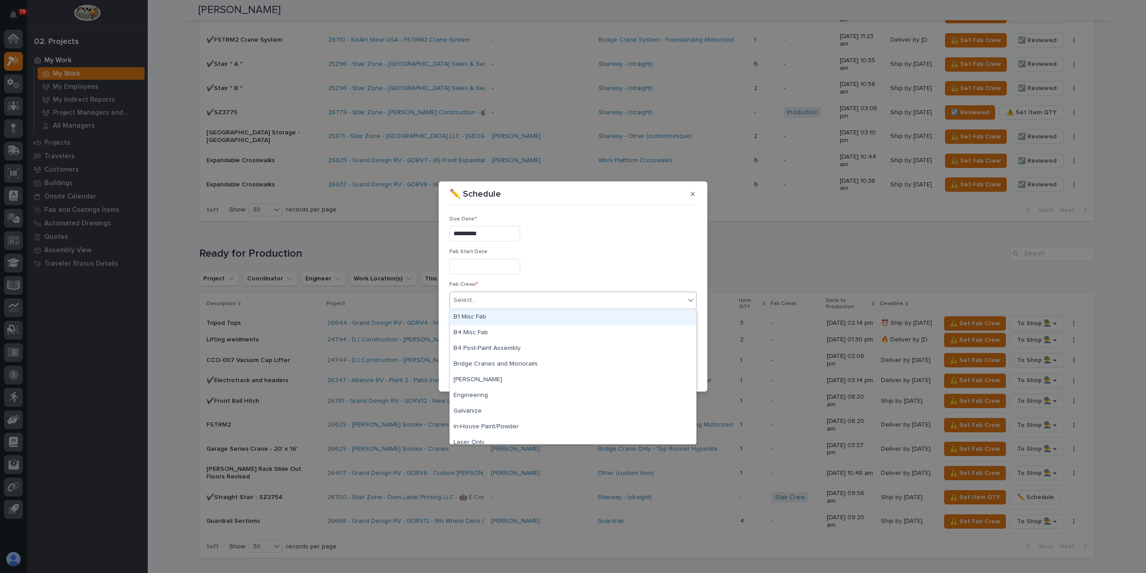
click at [484, 313] on div "B1 Misc Fab" at bounding box center [573, 317] width 246 height 16
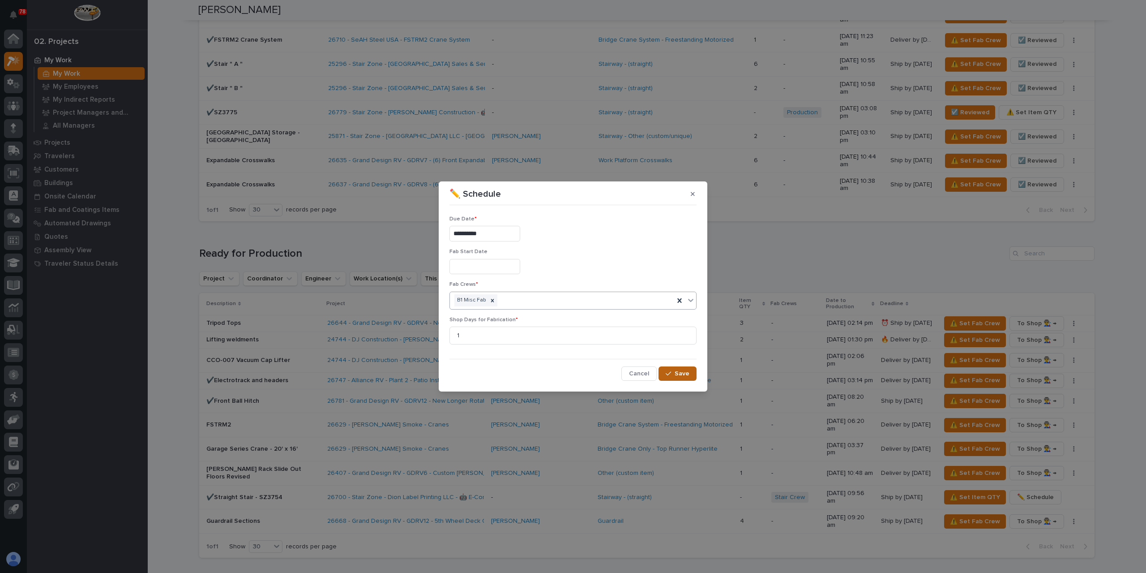
click at [675, 370] on button "Save" at bounding box center [678, 373] width 38 height 14
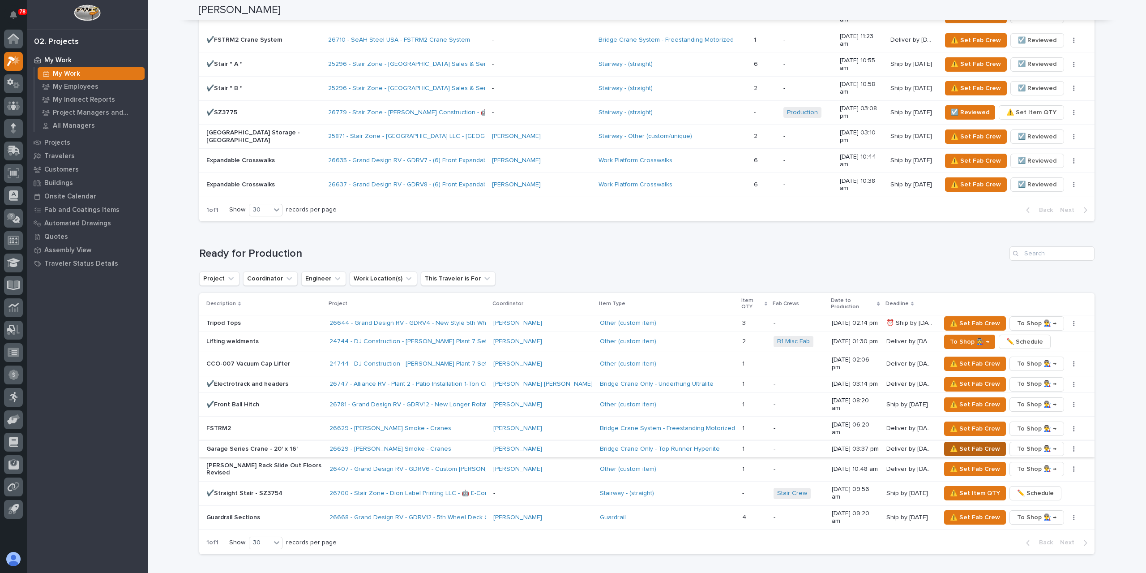
click at [951, 443] on span "⚠️ Set Fab Crew" at bounding box center [975, 448] width 50 height 11
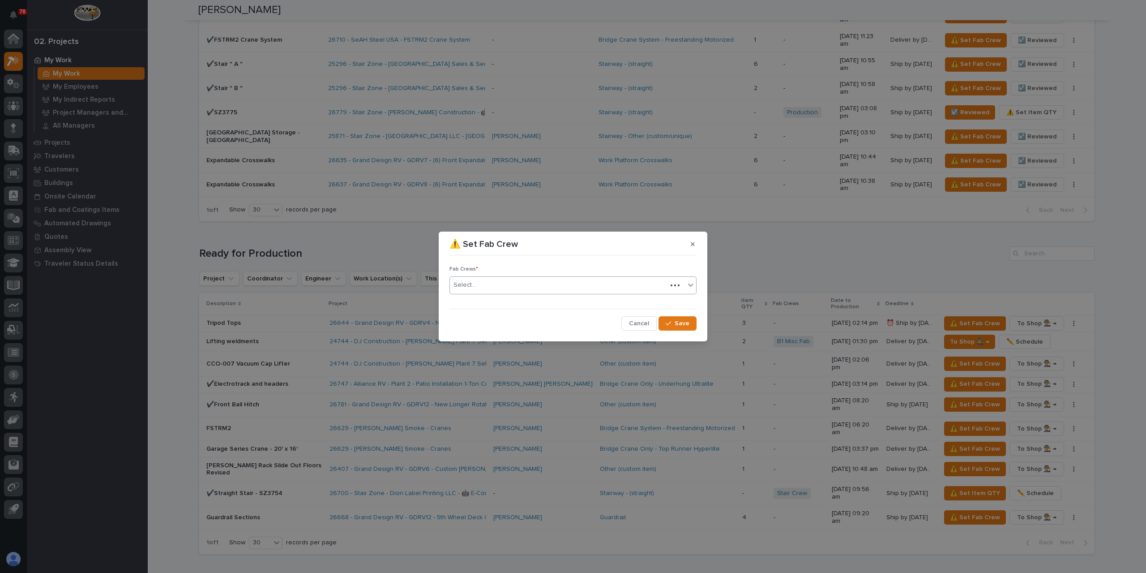
click at [499, 291] on div "Select..." at bounding box center [558, 285] width 217 height 15
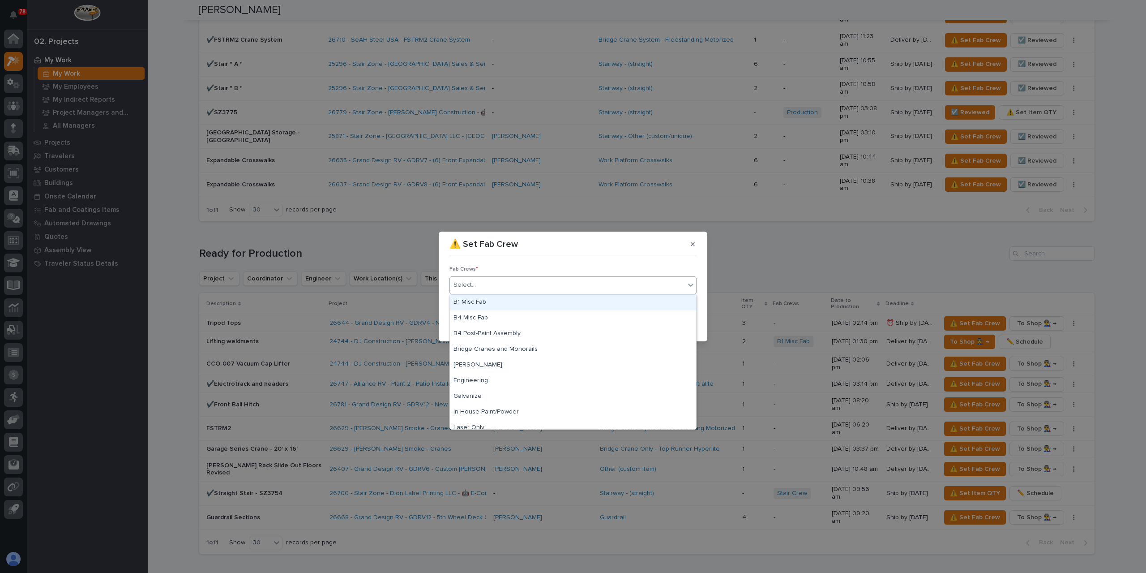
click at [490, 301] on div "B1 Misc Fab" at bounding box center [573, 303] width 246 height 16
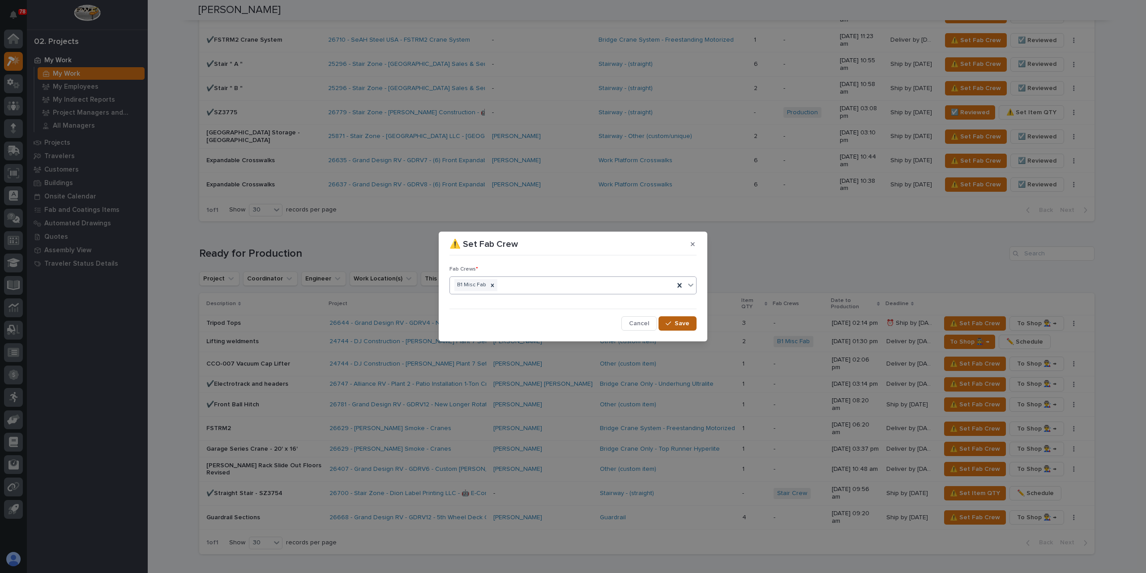
click at [671, 320] on icon "button" at bounding box center [668, 323] width 5 height 6
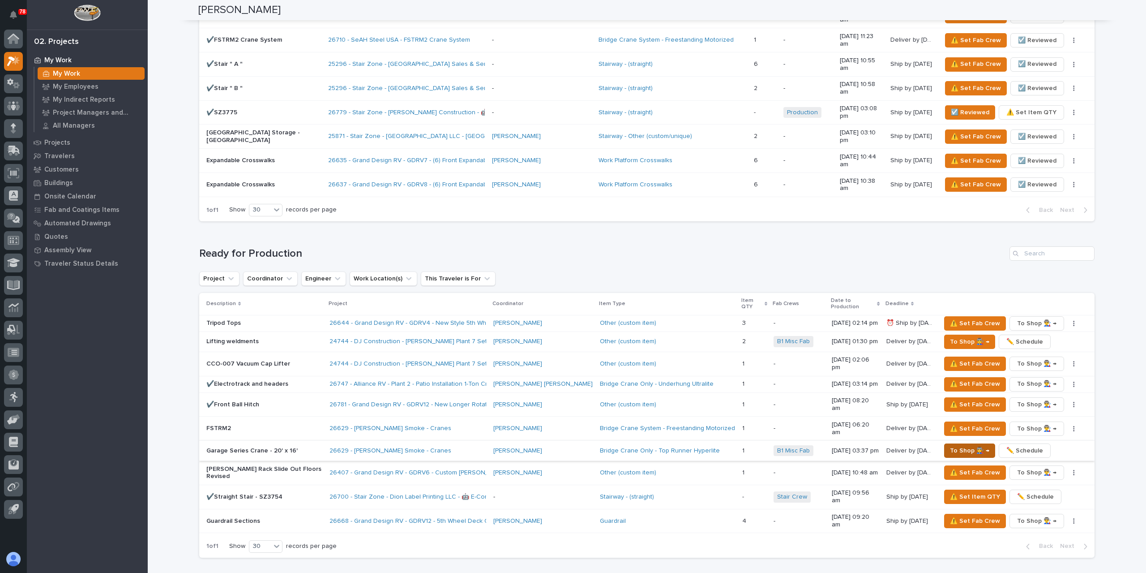
click at [950, 445] on span "To Shop 👨‍🏭 →" at bounding box center [969, 450] width 39 height 11
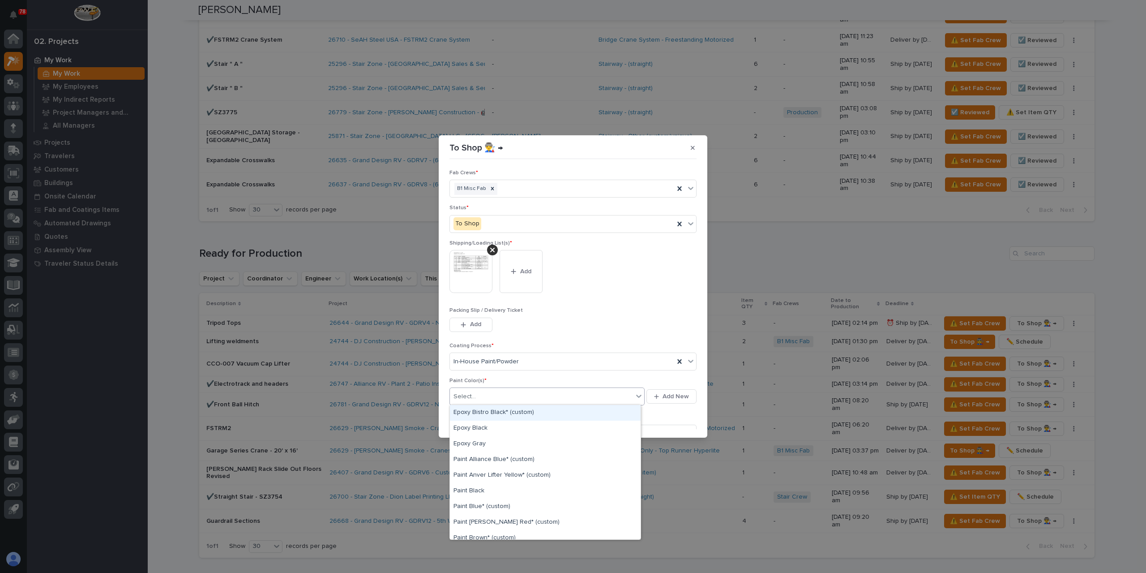
click at [494, 395] on div "Select..." at bounding box center [541, 396] width 183 height 15
click at [482, 495] on div "Paint Yellow" at bounding box center [545, 500] width 191 height 16
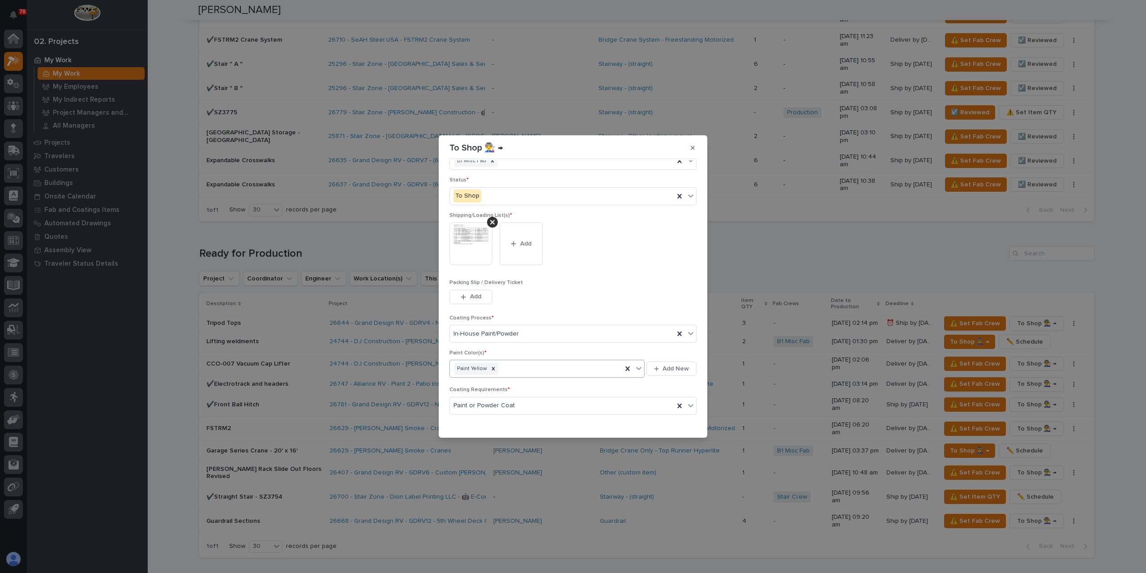
scroll to position [48, 0]
click at [675, 424] on span "Save" at bounding box center [682, 423] width 15 height 8
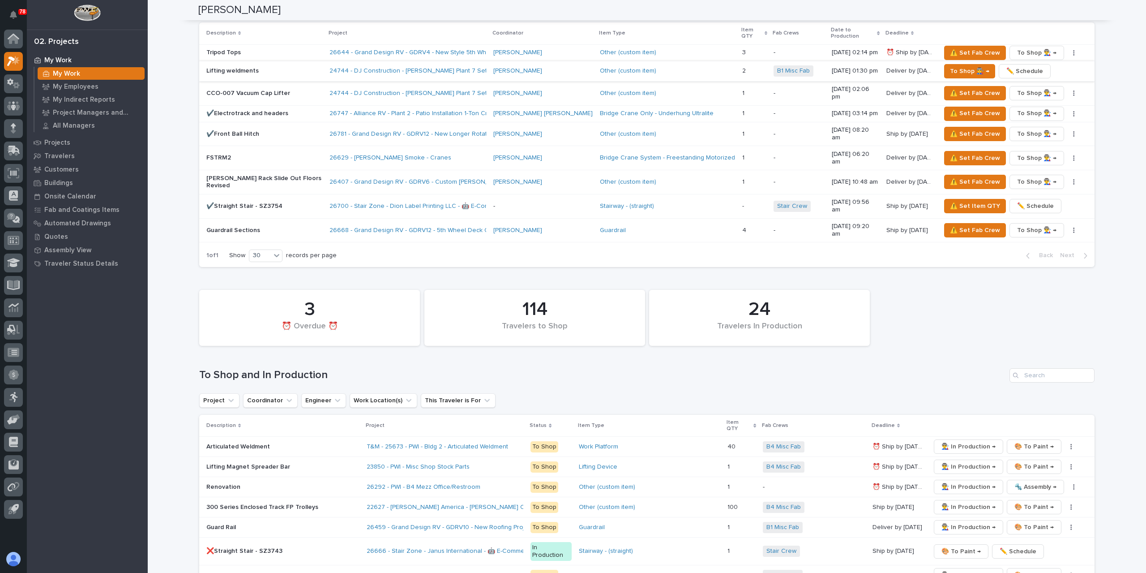
scroll to position [1164, 0]
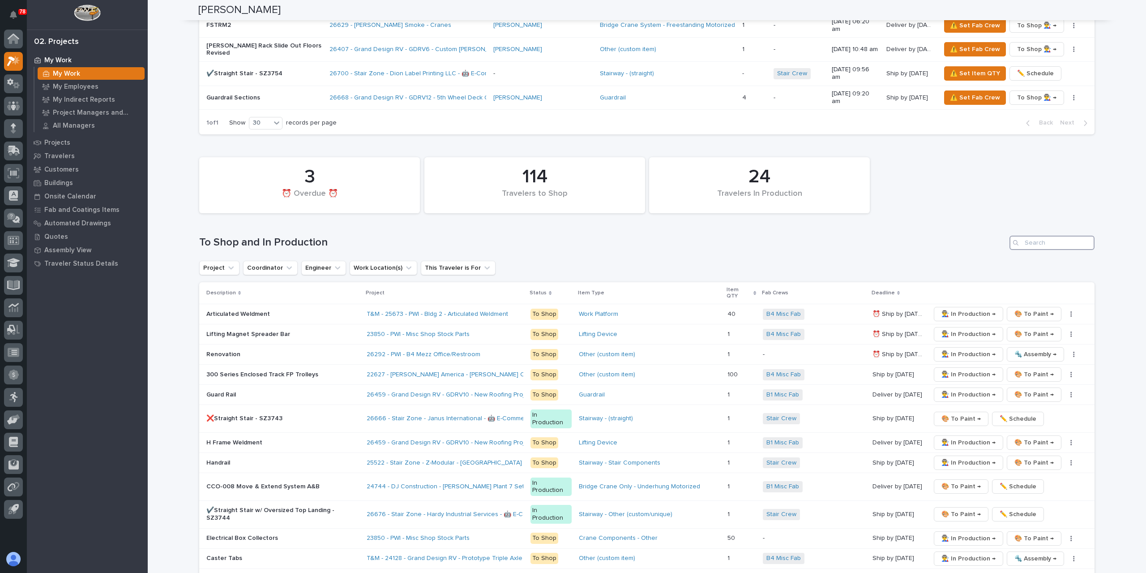
click at [1059, 235] on input "Search" at bounding box center [1052, 242] width 85 height 14
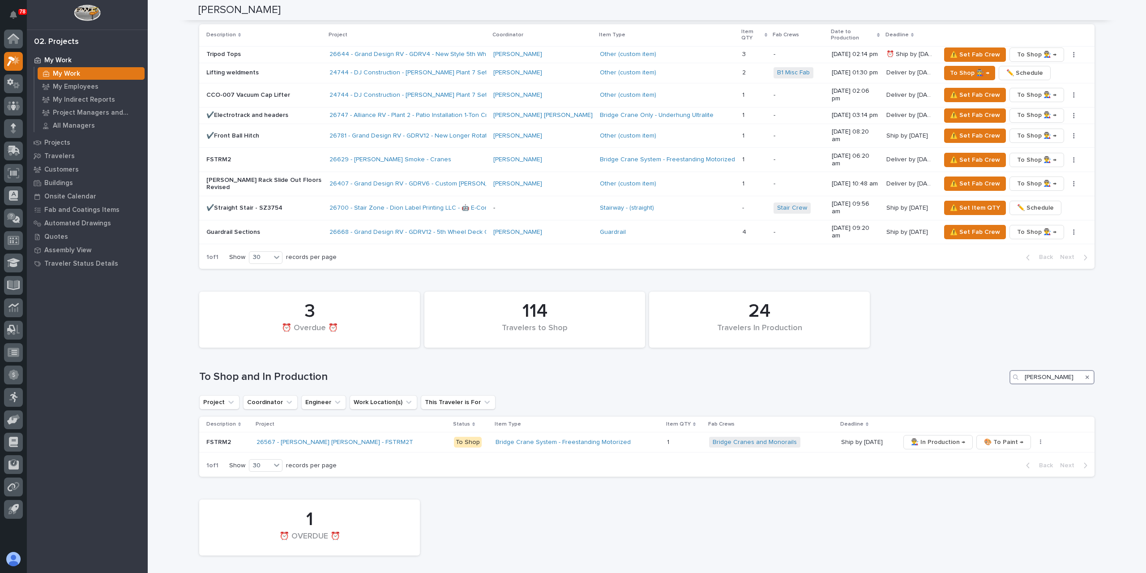
type input "henson"
click at [1086, 374] on icon "Search" at bounding box center [1088, 376] width 4 height 5
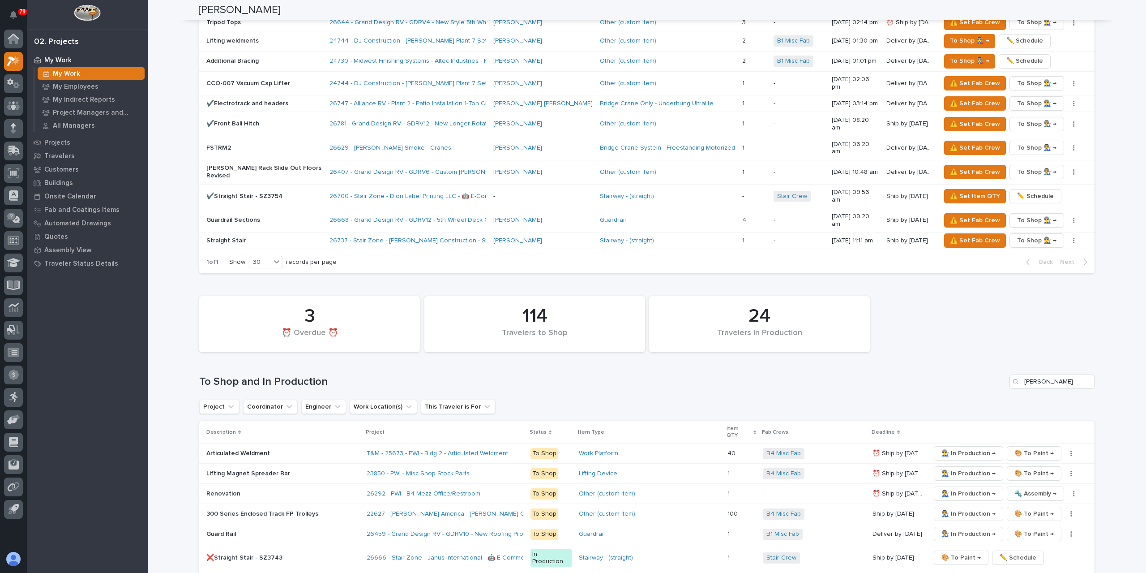
scroll to position [1061, 0]
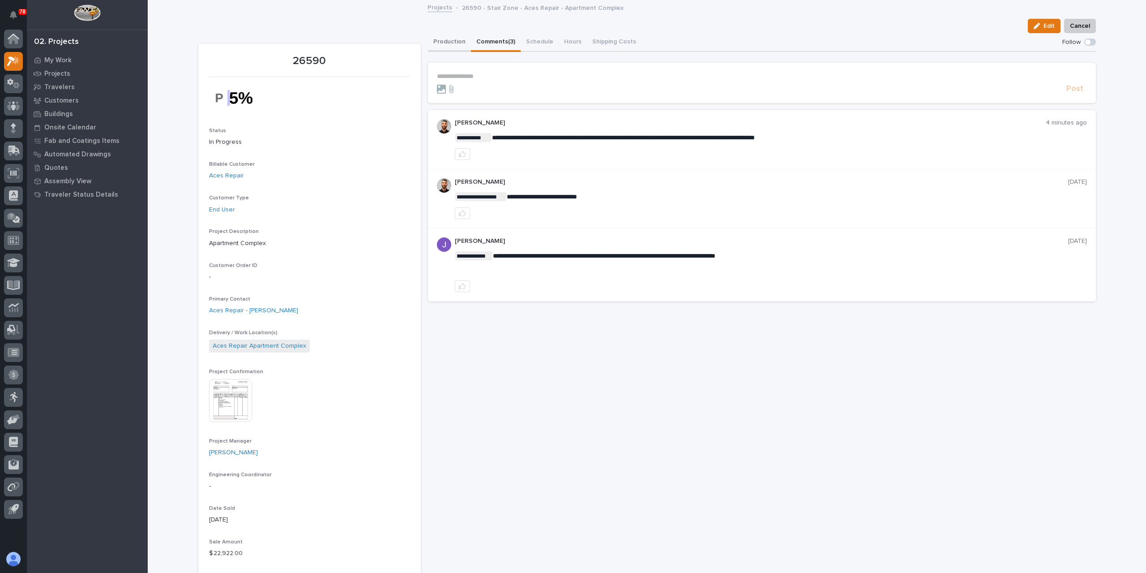
click at [455, 45] on button "Production" at bounding box center [449, 42] width 43 height 19
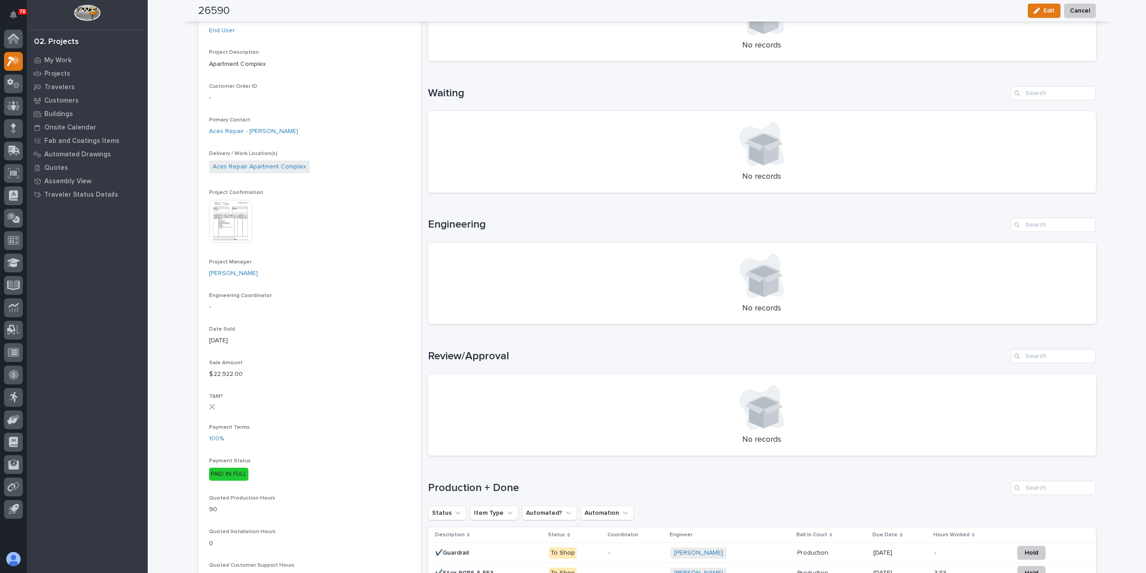
scroll to position [269, 0]
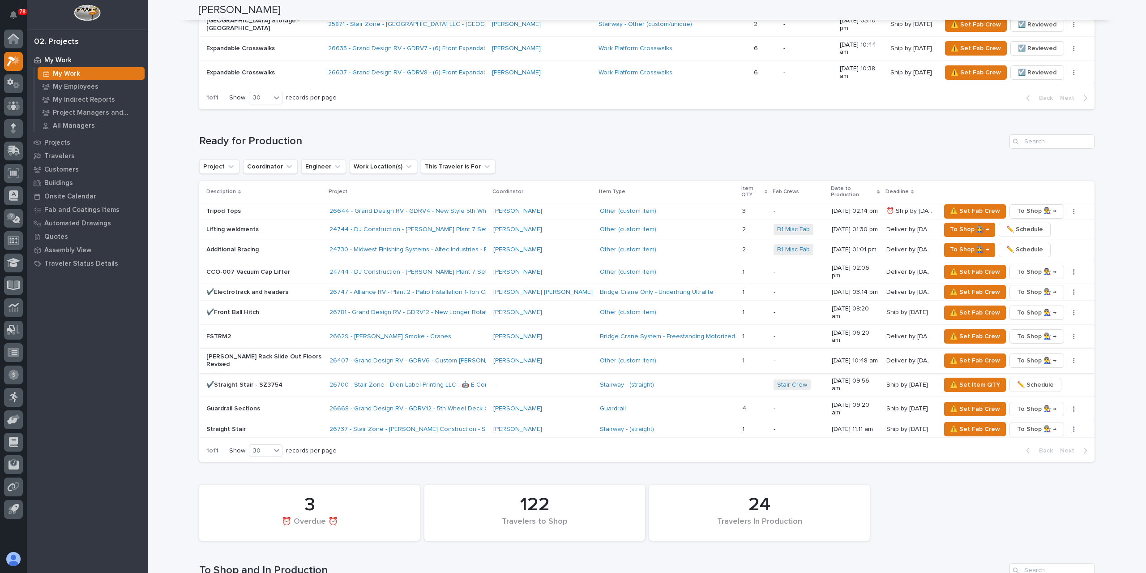
scroll to position [985, 0]
